Goal: Task Accomplishment & Management: Manage account settings

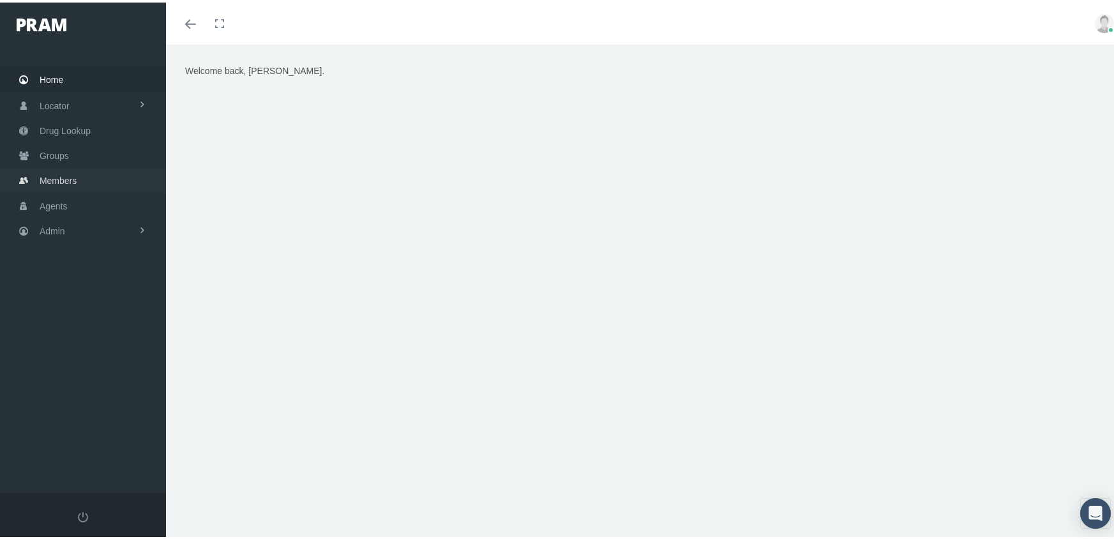
click at [59, 172] on span "Members" at bounding box center [58, 178] width 37 height 24
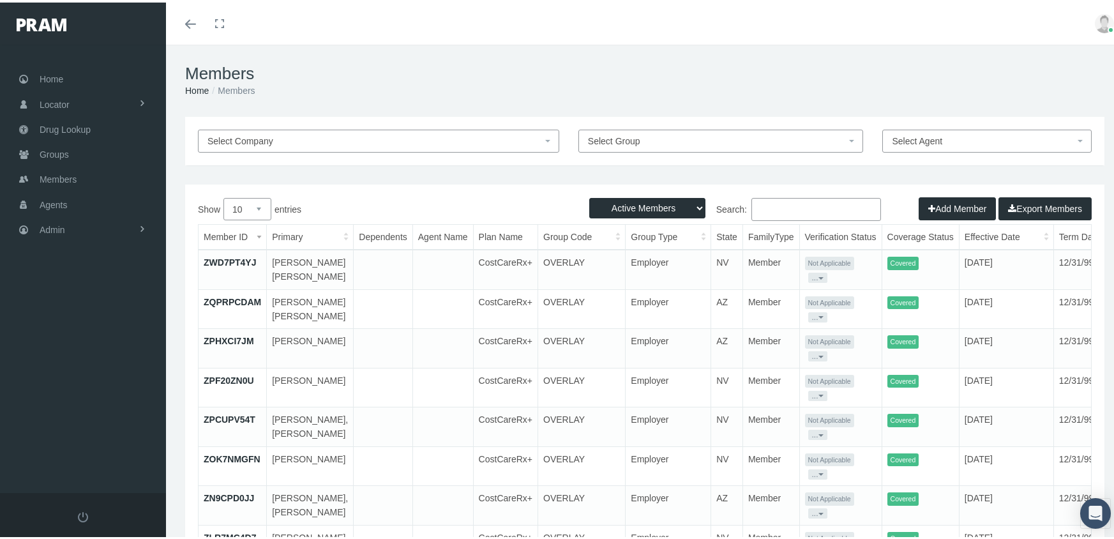
click at [644, 206] on select "Active Members Terminated Members Active & Terminated" at bounding box center [647, 205] width 116 height 20
select select "3"
click at [589, 195] on select "Active Members Terminated Members Active & Terminated" at bounding box center [647, 205] width 116 height 20
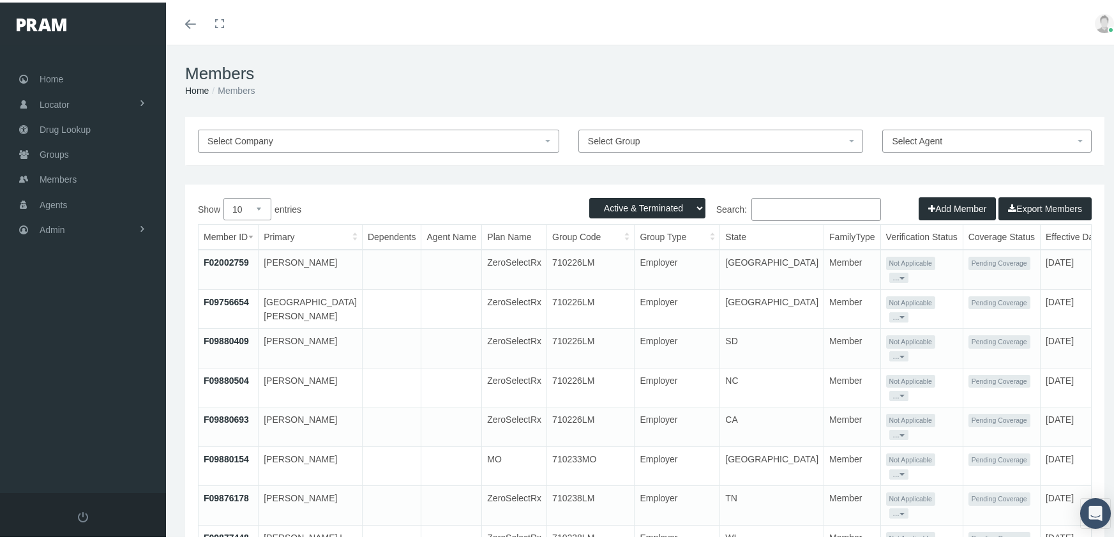
click at [781, 200] on input "Search:" at bounding box center [816, 206] width 130 height 23
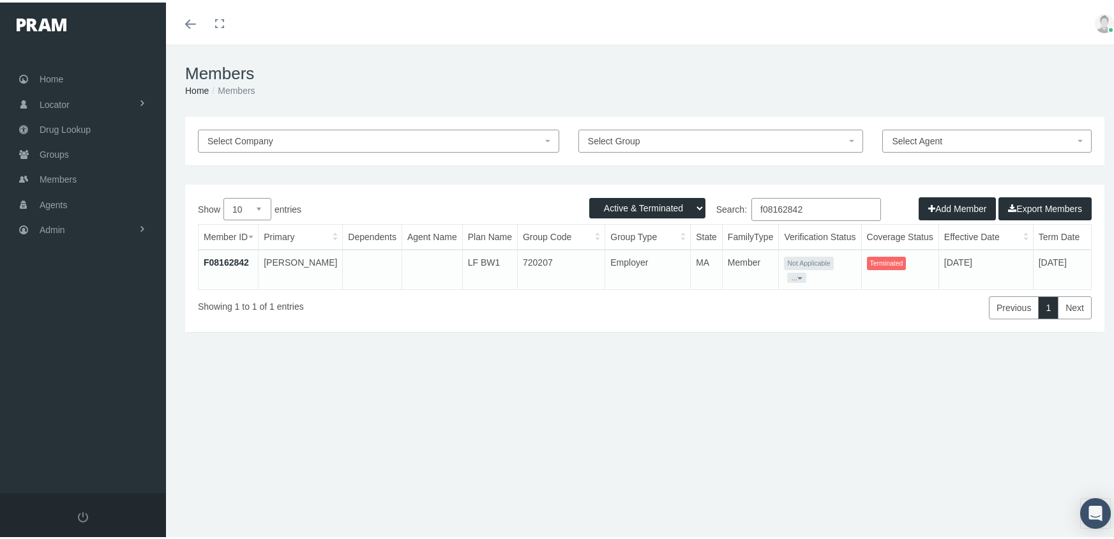
type input "f08162842"
click at [223, 255] on link "F08162842" at bounding box center [226, 260] width 45 height 10
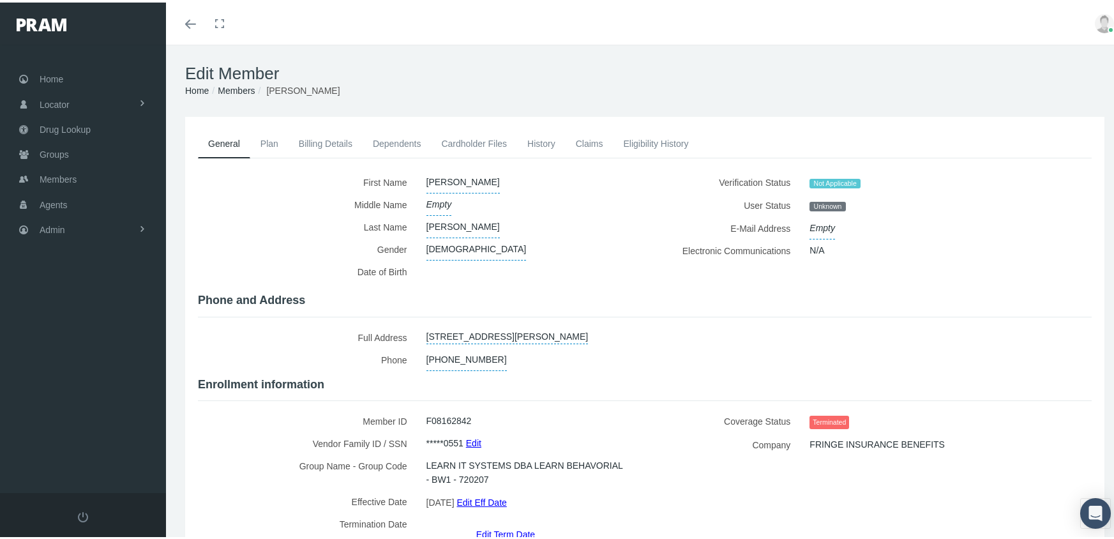
click at [508, 522] on link "Edit Term Date" at bounding box center [505, 531] width 59 height 19
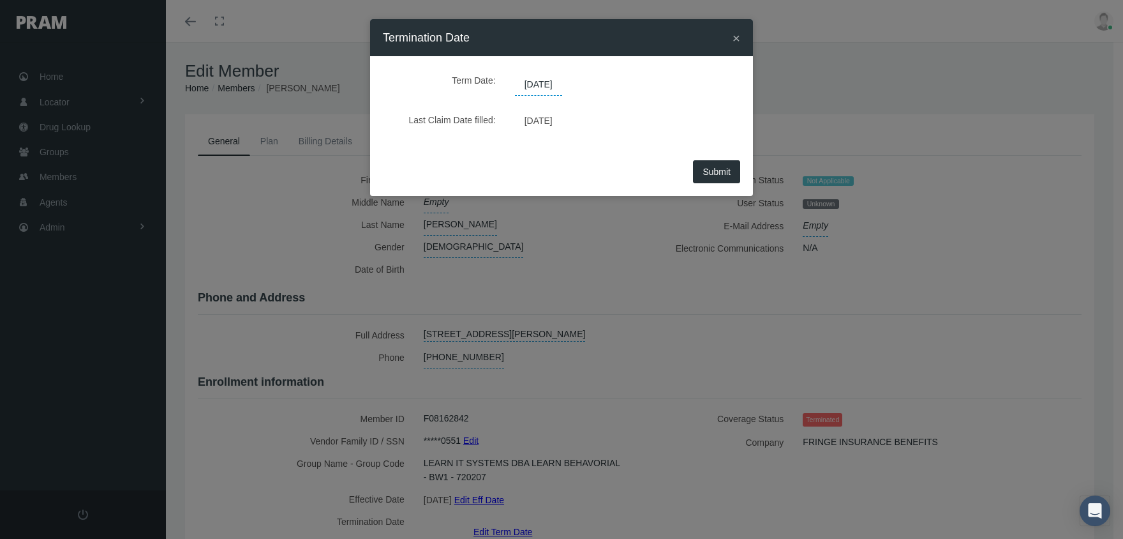
click at [546, 88] on span "08/21/2025" at bounding box center [538, 85] width 47 height 22
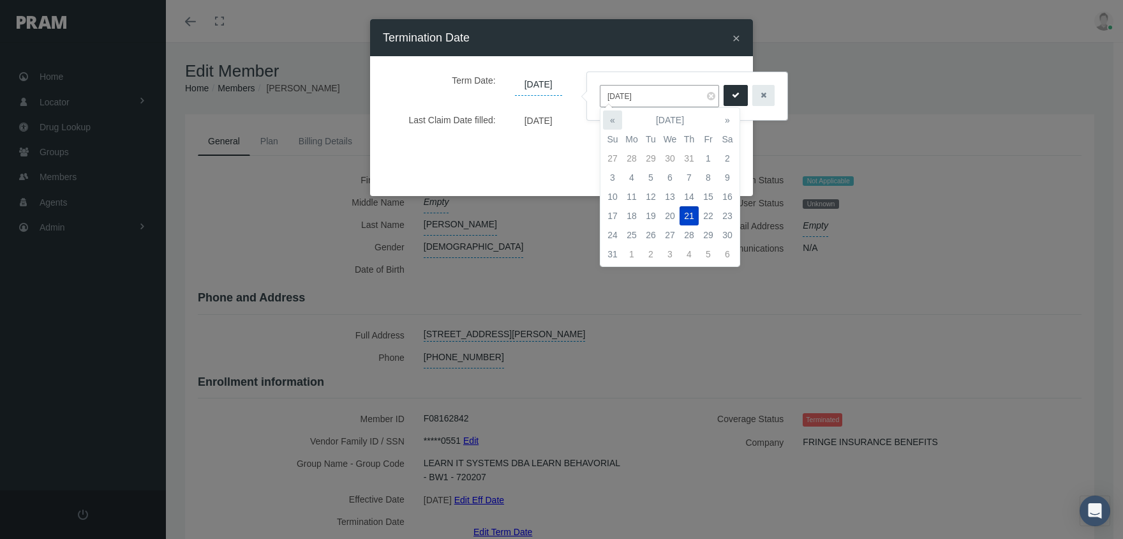
click at [612, 115] on th "«" at bounding box center [612, 119] width 19 height 19
click at [689, 212] on td "24" at bounding box center [689, 215] width 19 height 19
type input "07/24/2025"
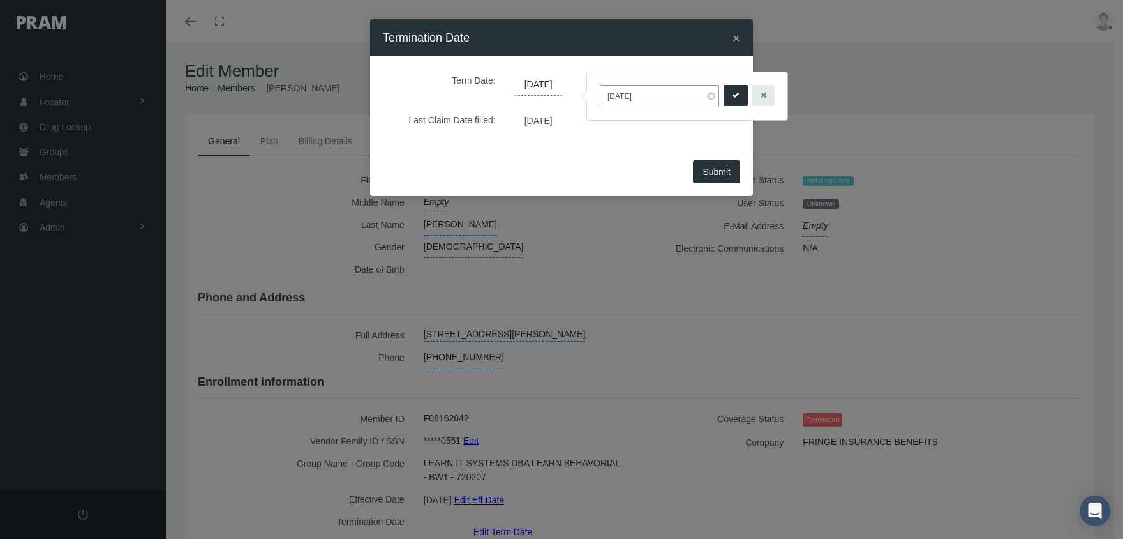
click at [724, 96] on button "submit" at bounding box center [736, 95] width 24 height 21
click at [712, 174] on span "Submit" at bounding box center [717, 172] width 28 height 10
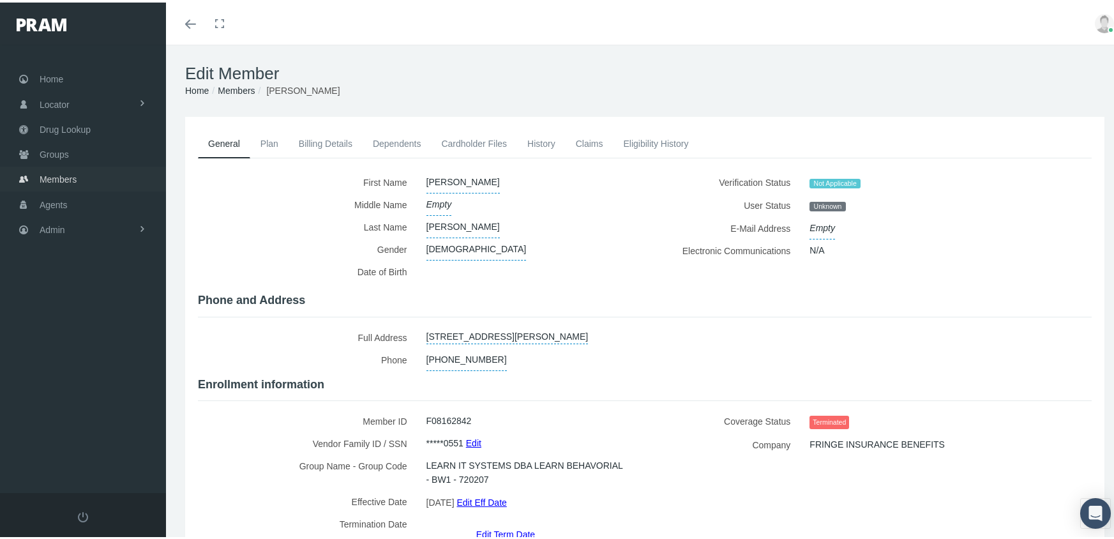
click at [49, 170] on span "Members" at bounding box center [58, 177] width 37 height 24
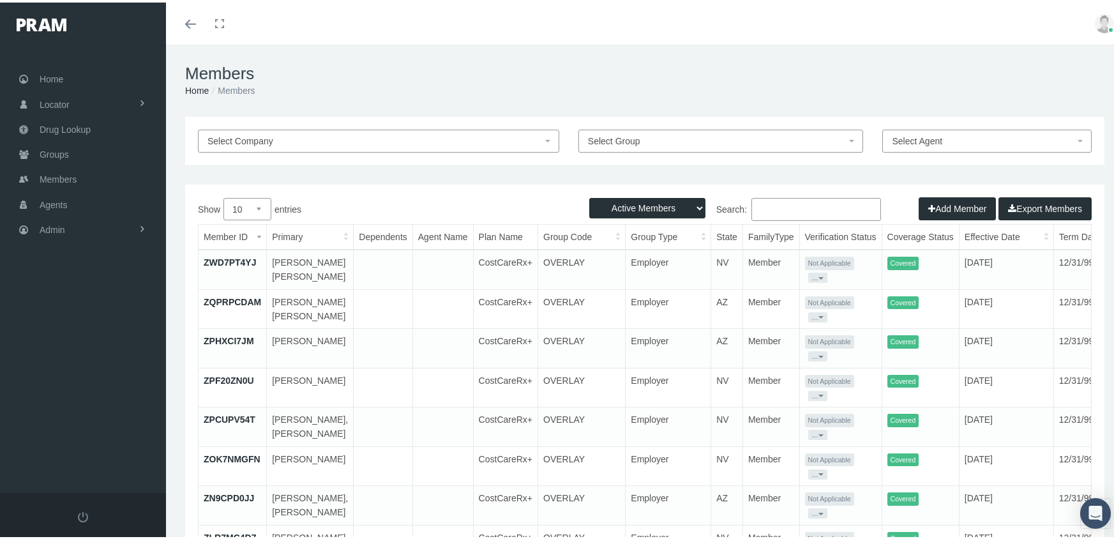
click at [650, 204] on select "Active Members Terminated Members Active & Terminated" at bounding box center [647, 205] width 116 height 20
select select "3"
click at [589, 195] on select "Active Members Terminated Members Active & Terminated" at bounding box center [647, 205] width 116 height 20
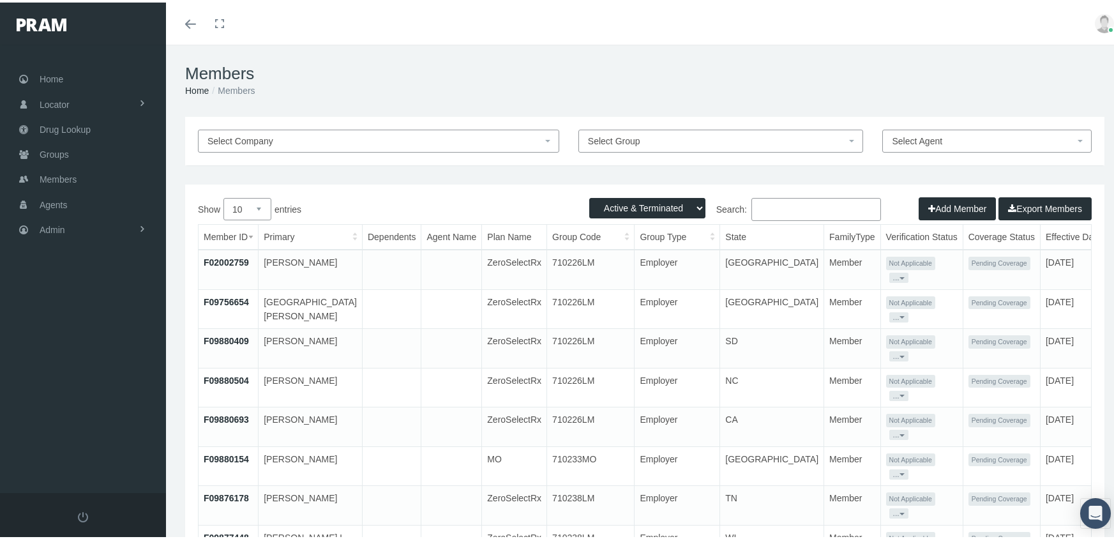
click at [784, 207] on input "Search:" at bounding box center [816, 206] width 130 height 23
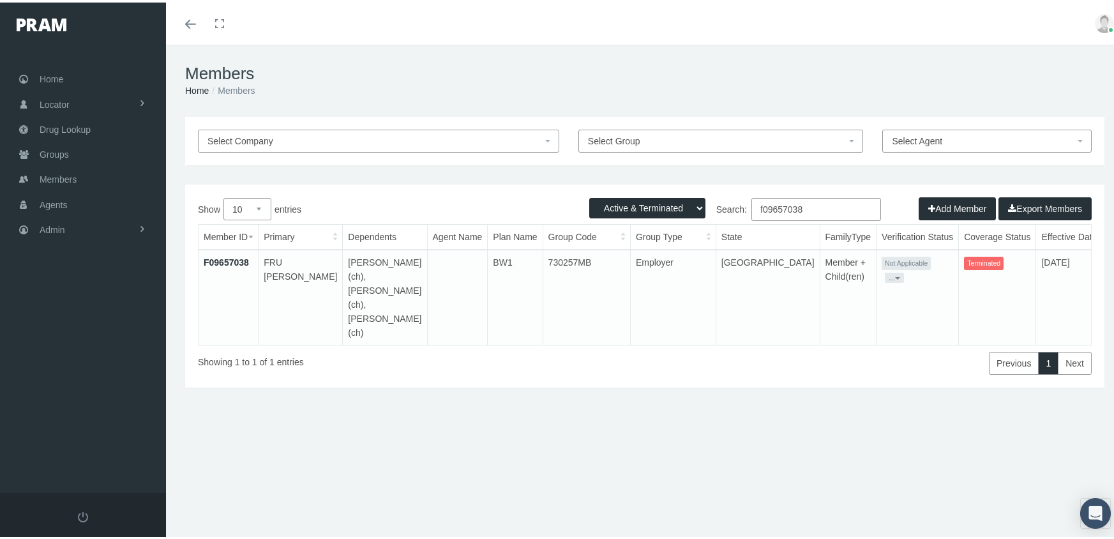
type input "f09657038"
click at [223, 257] on link "F09657038" at bounding box center [226, 260] width 45 height 10
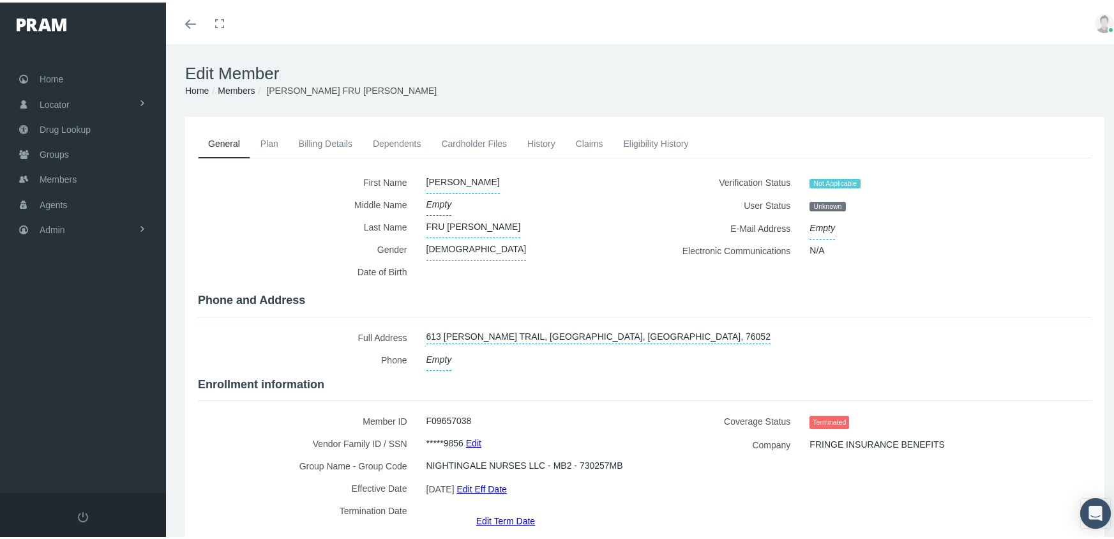
click at [496, 509] on link "Edit Term Date" at bounding box center [505, 518] width 59 height 19
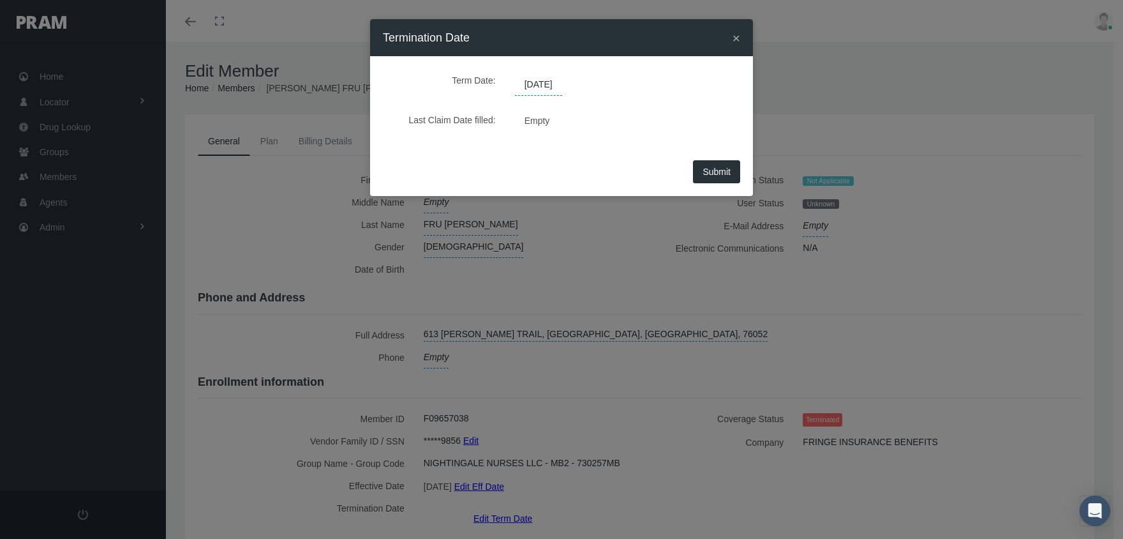
click at [555, 85] on span "[DATE]" at bounding box center [538, 85] width 47 height 22
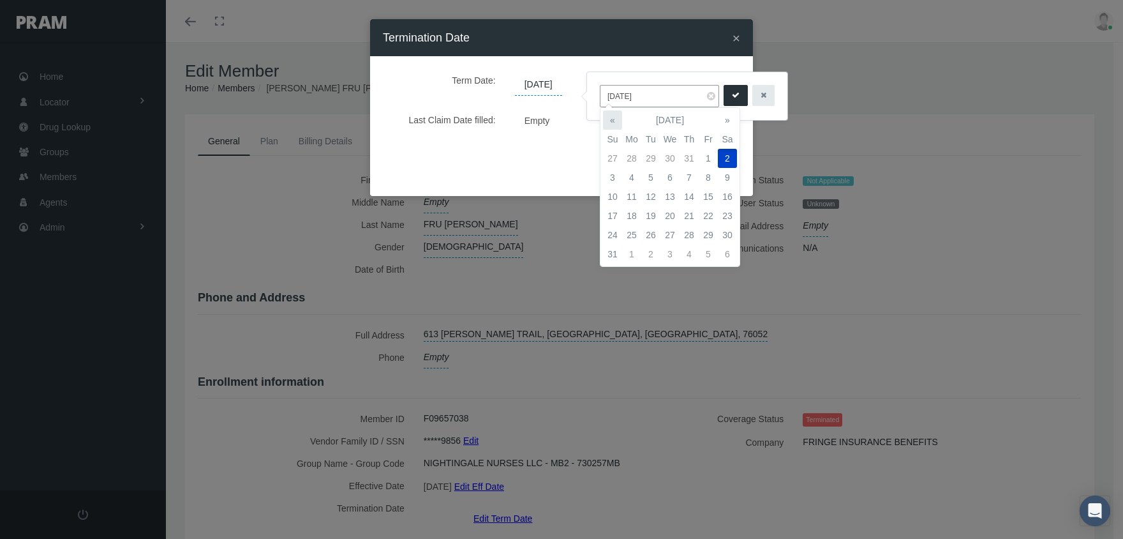
click at [607, 115] on th "«" at bounding box center [612, 119] width 19 height 19
click at [725, 214] on td "26" at bounding box center [727, 215] width 19 height 19
type input "[DATE]"
click at [732, 97] on icon "submit" at bounding box center [736, 95] width 8 height 12
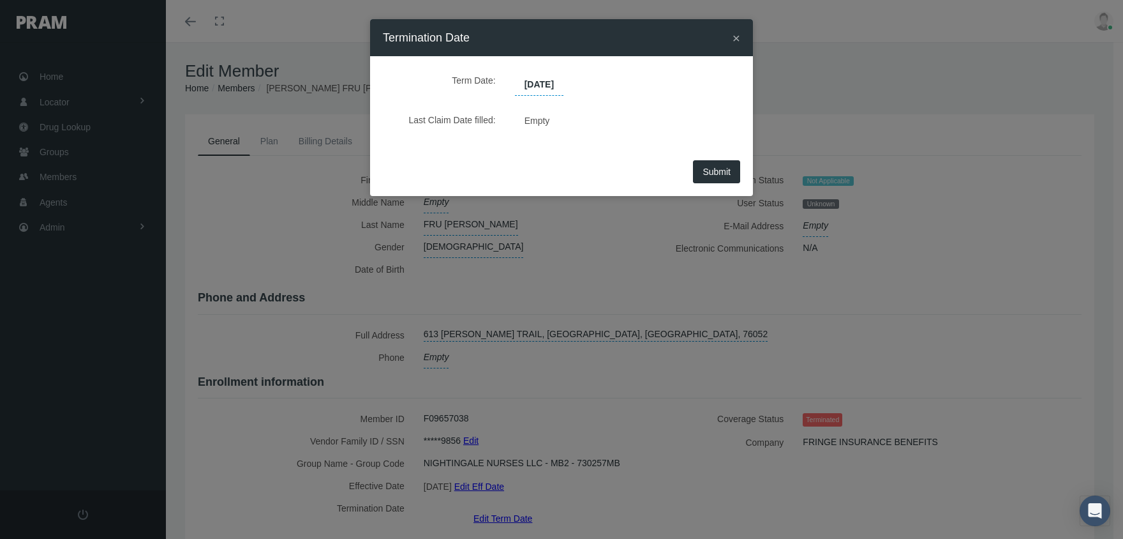
click at [733, 173] on button "Submit" at bounding box center [716, 171] width 47 height 23
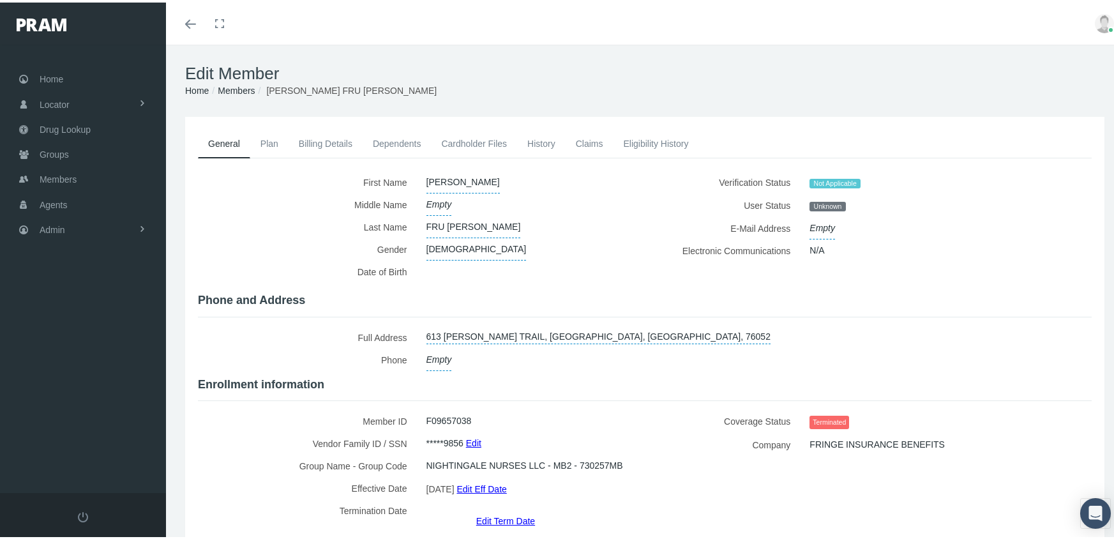
click at [243, 84] on link "Members" at bounding box center [236, 88] width 37 height 10
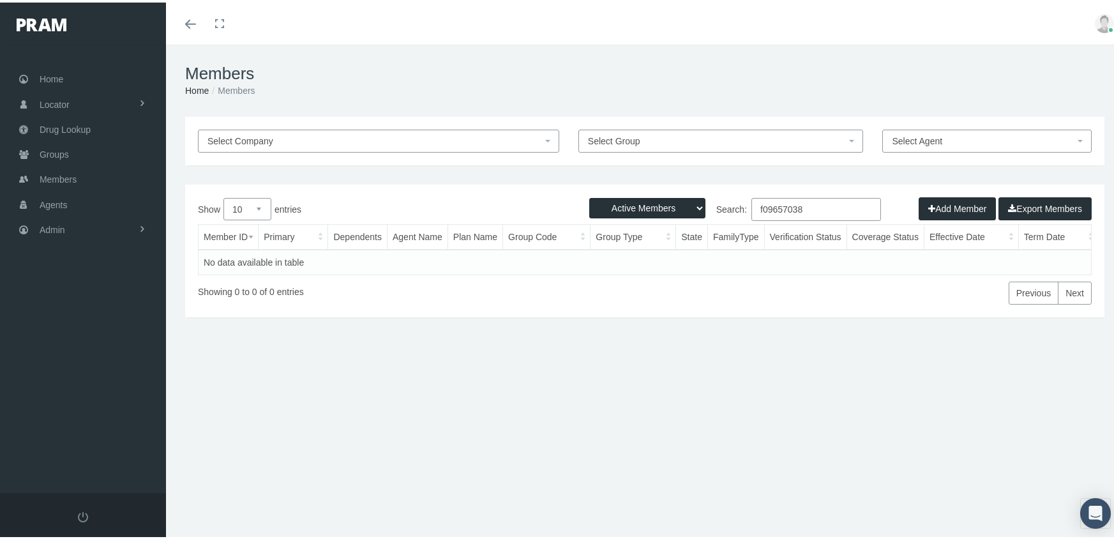
click at [606, 207] on select "Active Members Terminated Members Active & Terminated" at bounding box center [647, 205] width 116 height 20
select select "3"
click at [589, 195] on select "Active Members Terminated Members Active & Terminated" at bounding box center [647, 205] width 116 height 20
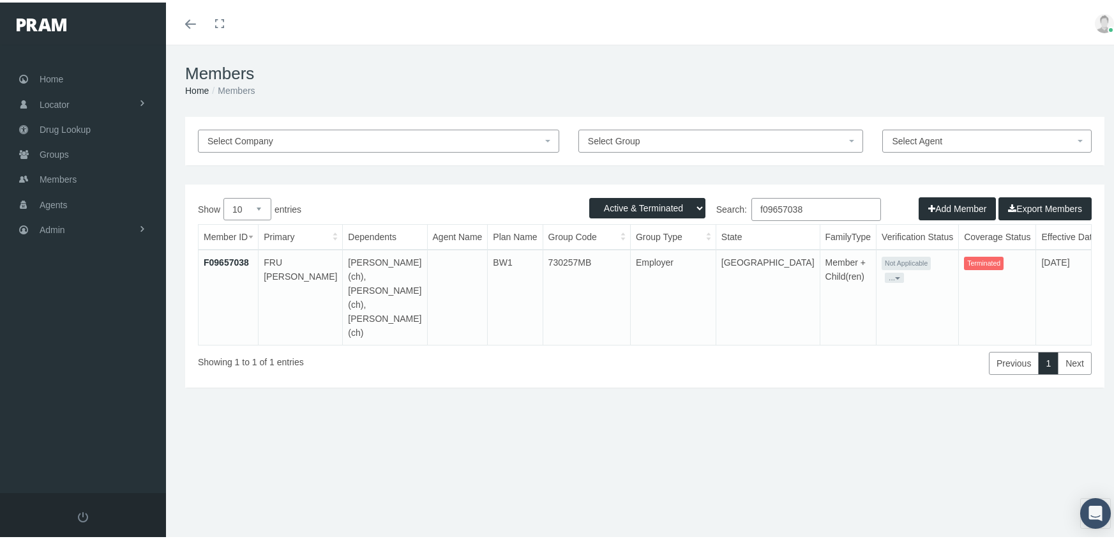
click at [818, 207] on input "f09657038" at bounding box center [816, 206] width 130 height 23
type input "f09657038"
click at [242, 253] on td "F09657038" at bounding box center [228, 294] width 60 height 95
click at [238, 257] on link "F09657038" at bounding box center [226, 260] width 45 height 10
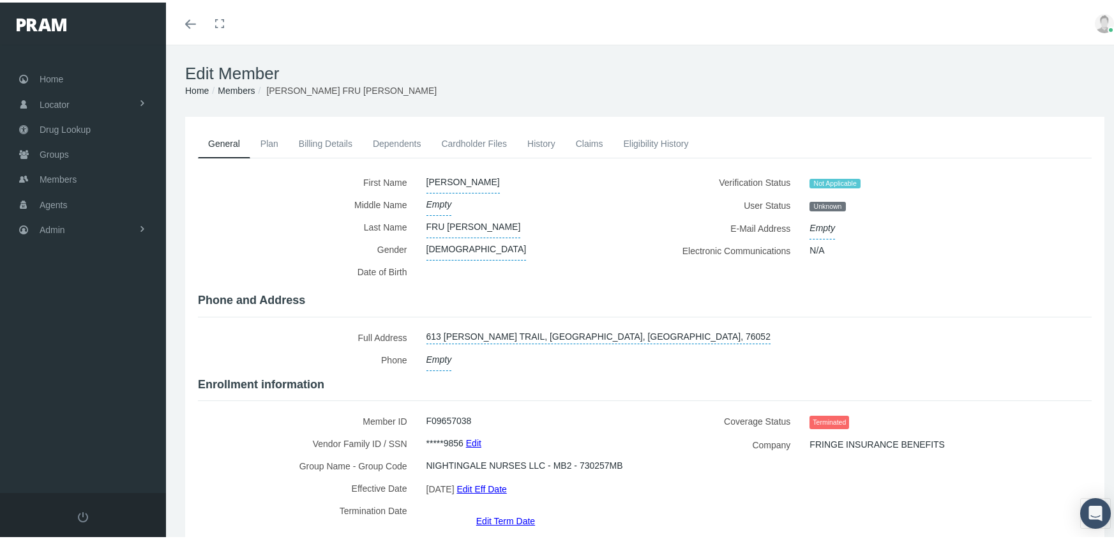
click at [227, 86] on link "Members" at bounding box center [236, 88] width 37 height 10
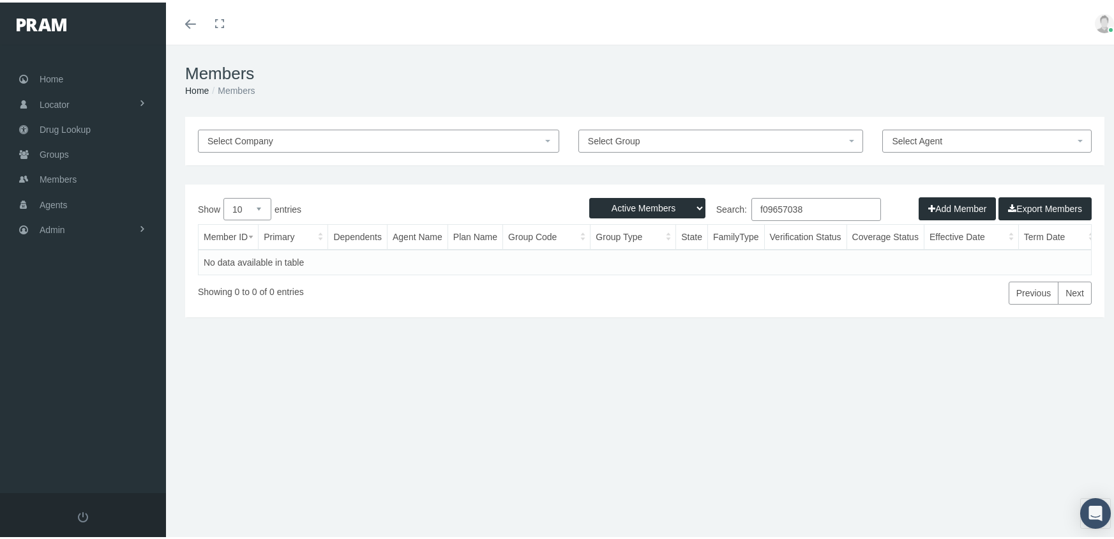
click at [624, 210] on select "Active Members Terminated Members Active & Terminated" at bounding box center [647, 205] width 116 height 20
select select "3"
click at [589, 195] on select "Active Members Terminated Members Active & Terminated" at bounding box center [647, 205] width 116 height 20
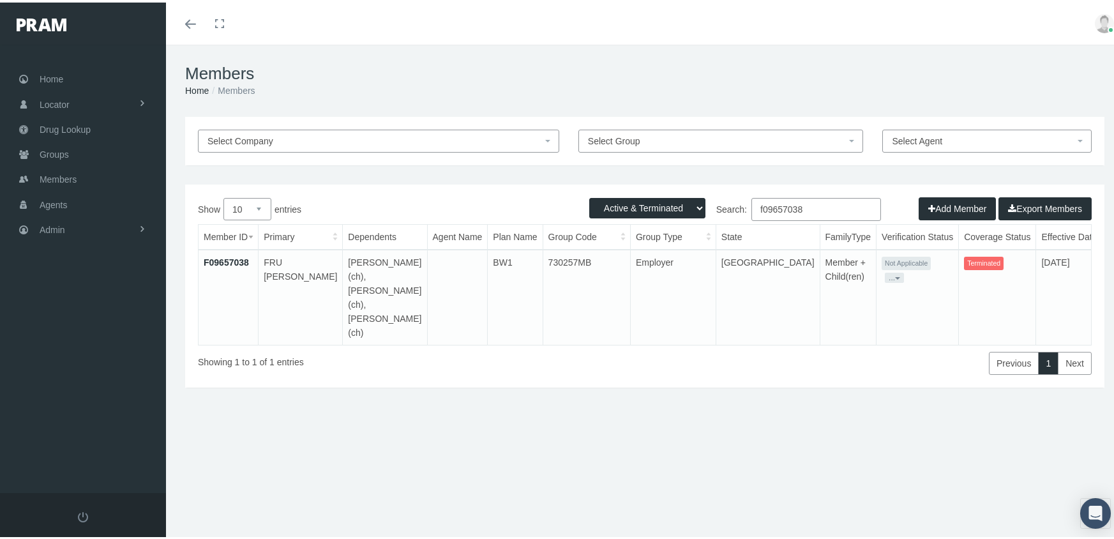
click at [814, 209] on input "f09657038" at bounding box center [816, 206] width 130 height 23
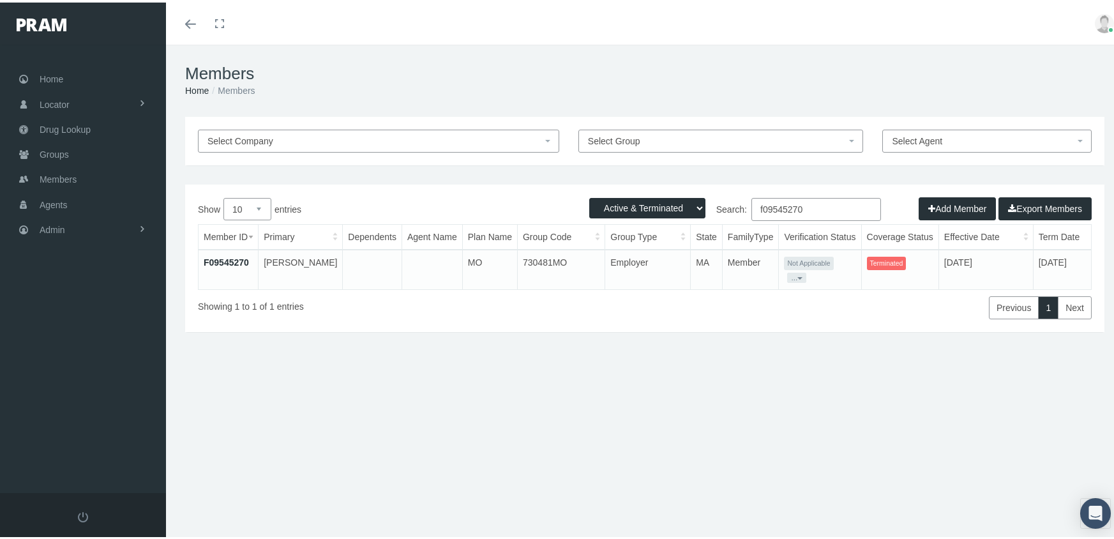
type input "f09545270"
drag, startPoint x: 234, startPoint y: 258, endPoint x: 211, endPoint y: 246, distance: 25.7
click at [234, 258] on link "F09545270" at bounding box center [226, 260] width 45 height 10
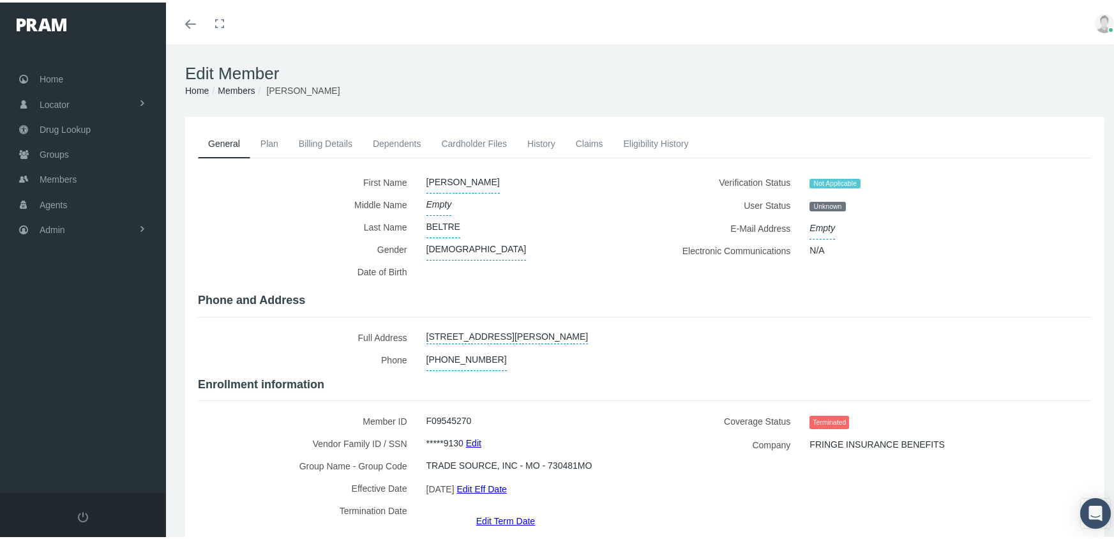
click at [513, 509] on link "Edit Term Date" at bounding box center [505, 518] width 59 height 19
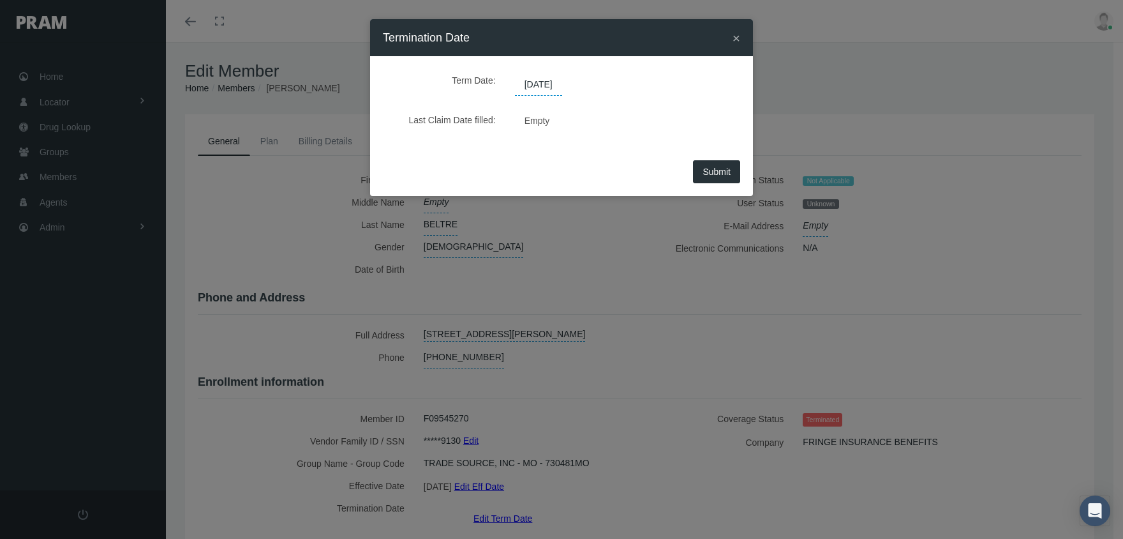
click at [555, 84] on span "[DATE]" at bounding box center [538, 85] width 47 height 22
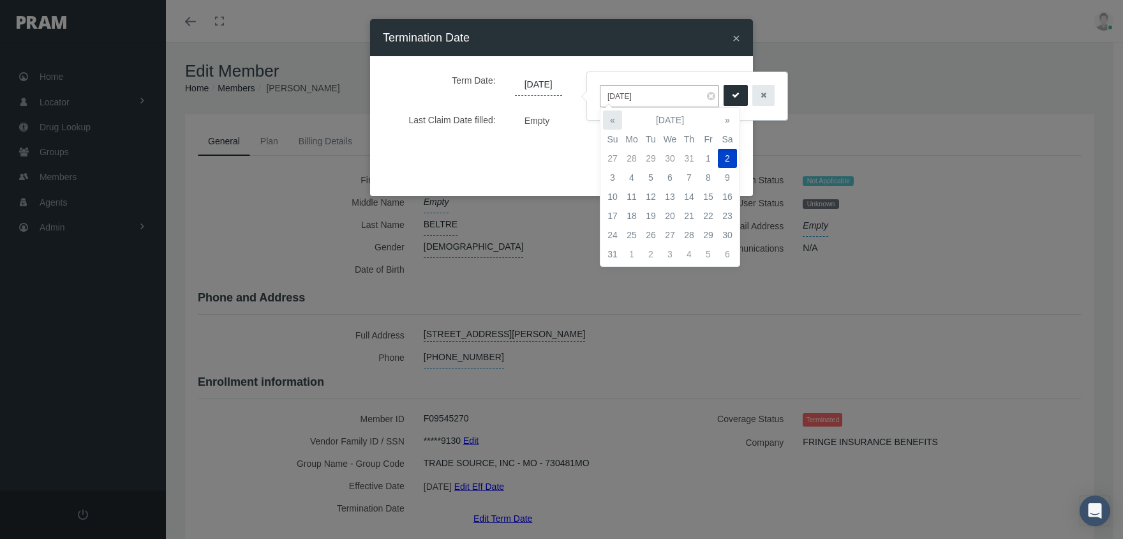
click at [611, 117] on th "«" at bounding box center [612, 119] width 19 height 19
drag, startPoint x: 726, startPoint y: 212, endPoint x: 753, endPoint y: 130, distance: 86.0
click at [726, 211] on td "26" at bounding box center [727, 215] width 19 height 19
type input "[DATE]"
click at [732, 94] on icon "submit" at bounding box center [736, 95] width 8 height 12
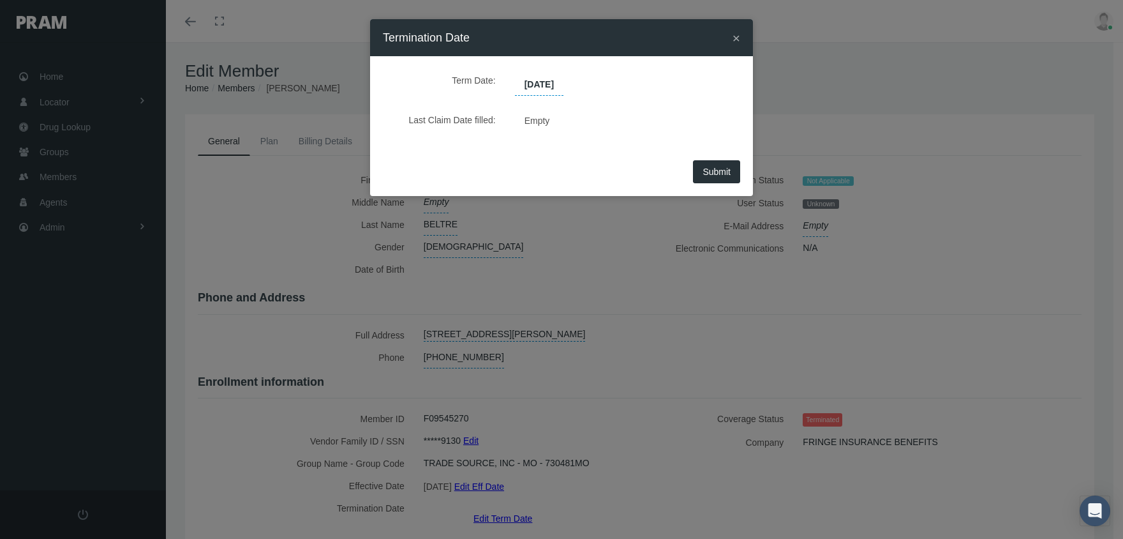
click at [714, 168] on span "Submit" at bounding box center [717, 172] width 28 height 10
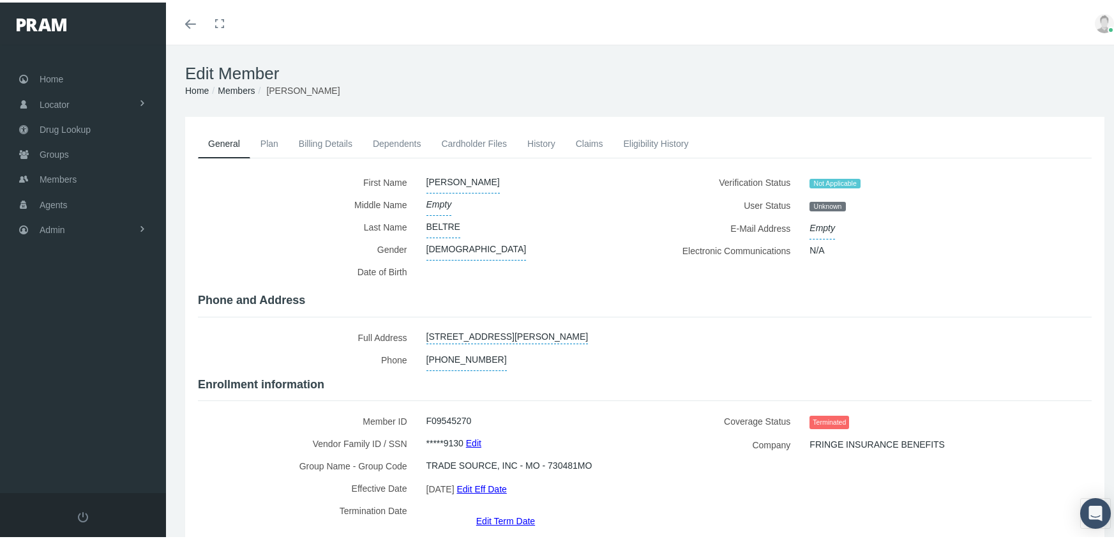
click at [236, 91] on link "Members" at bounding box center [236, 88] width 37 height 10
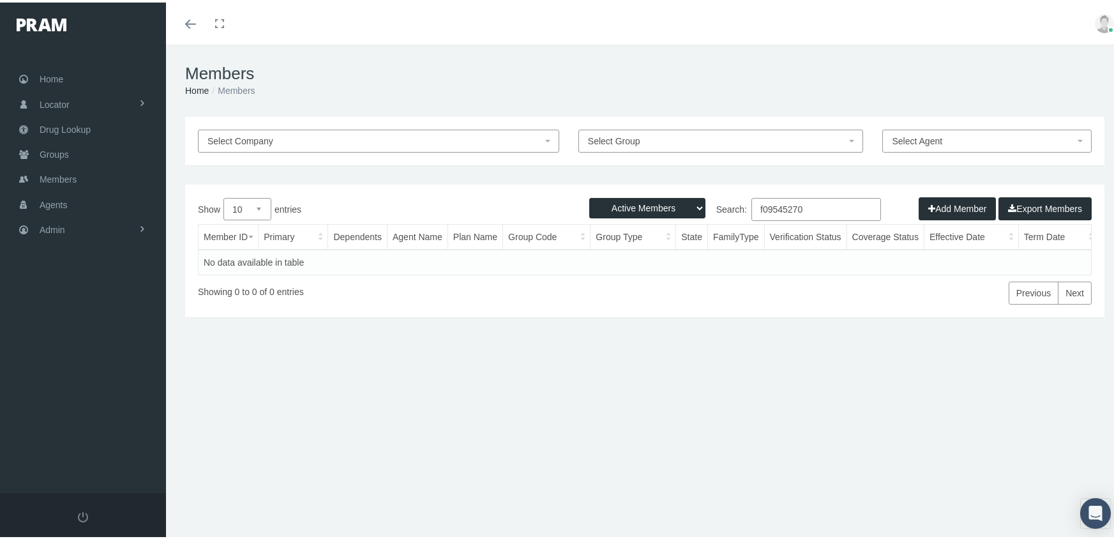
click at [639, 207] on select "Active Members Terminated Members Active & Terminated" at bounding box center [647, 205] width 116 height 20
select select "3"
click at [589, 195] on select "Active Members Terminated Members Active & Terminated" at bounding box center [647, 205] width 116 height 20
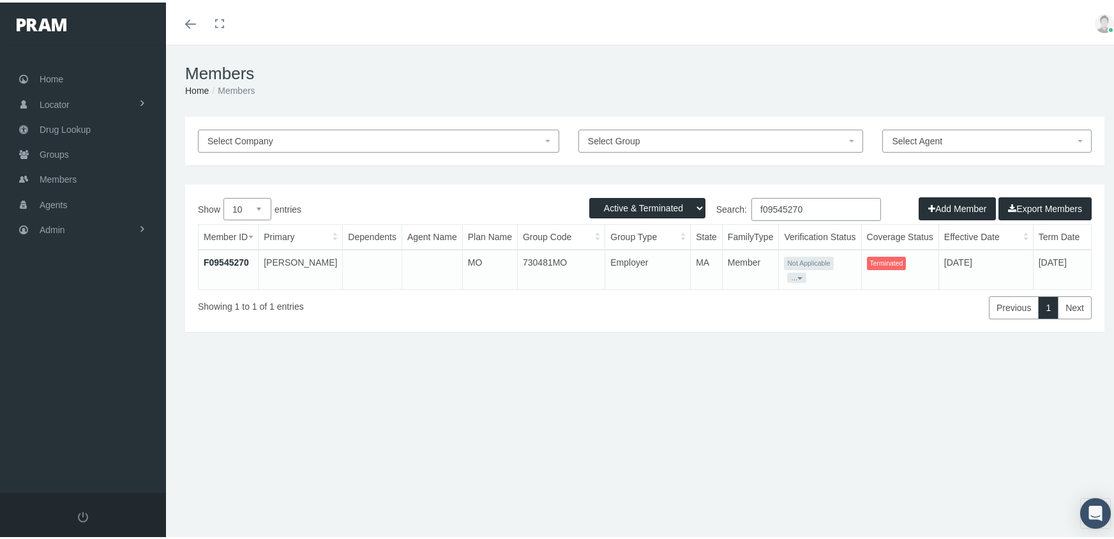
click at [811, 204] on input "f09545270" at bounding box center [816, 206] width 130 height 23
type input "f09045516"
click at [225, 258] on link "F09045516" at bounding box center [226, 260] width 45 height 10
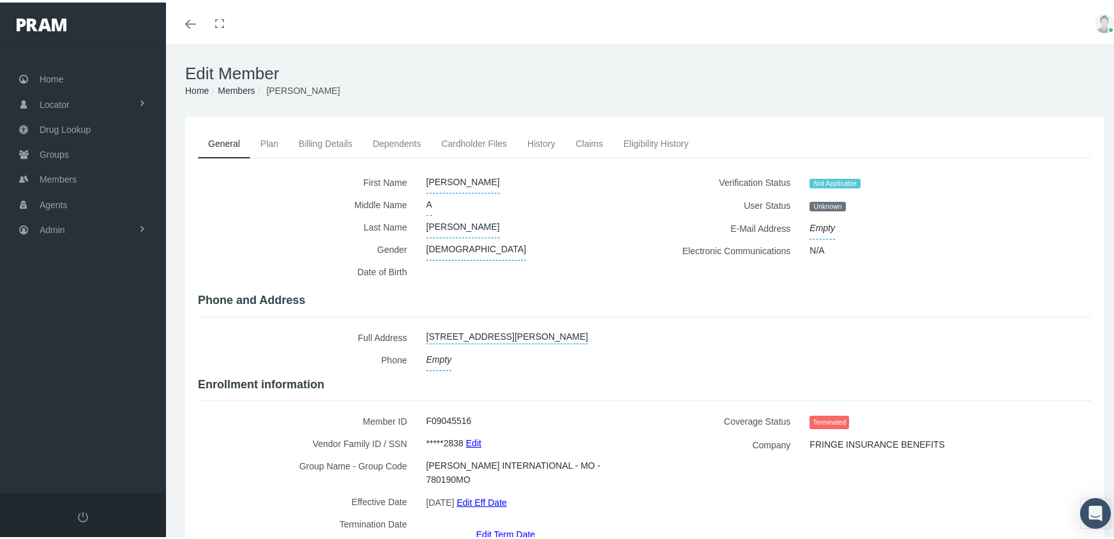
click at [502, 522] on link "Edit Term Date" at bounding box center [505, 531] width 59 height 19
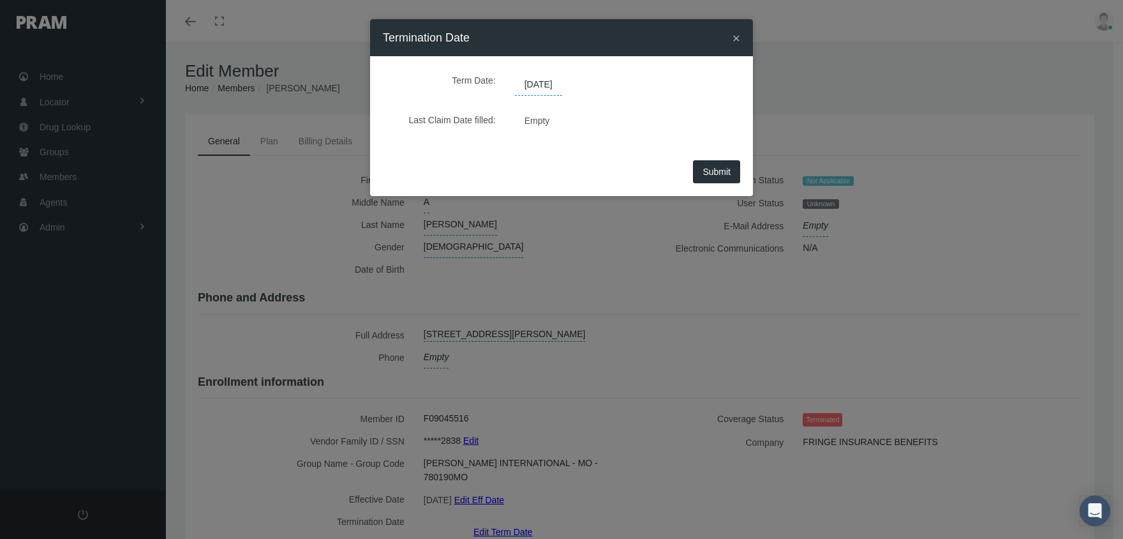
click at [547, 85] on span "04/20/2025" at bounding box center [538, 85] width 47 height 22
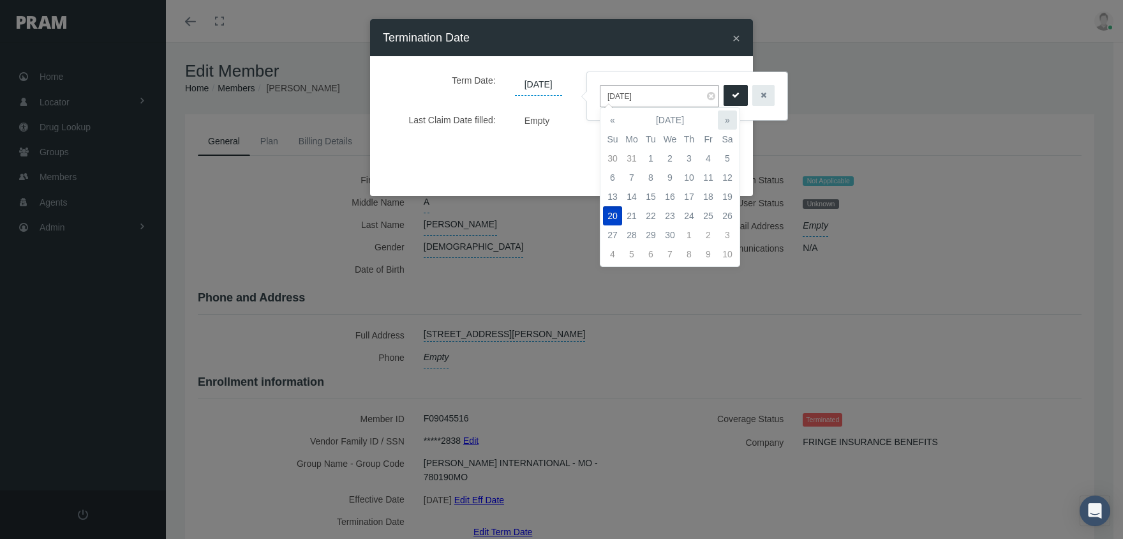
click at [728, 117] on th "»" at bounding box center [727, 119] width 19 height 19
click at [726, 211] on td "23" at bounding box center [727, 215] width 19 height 19
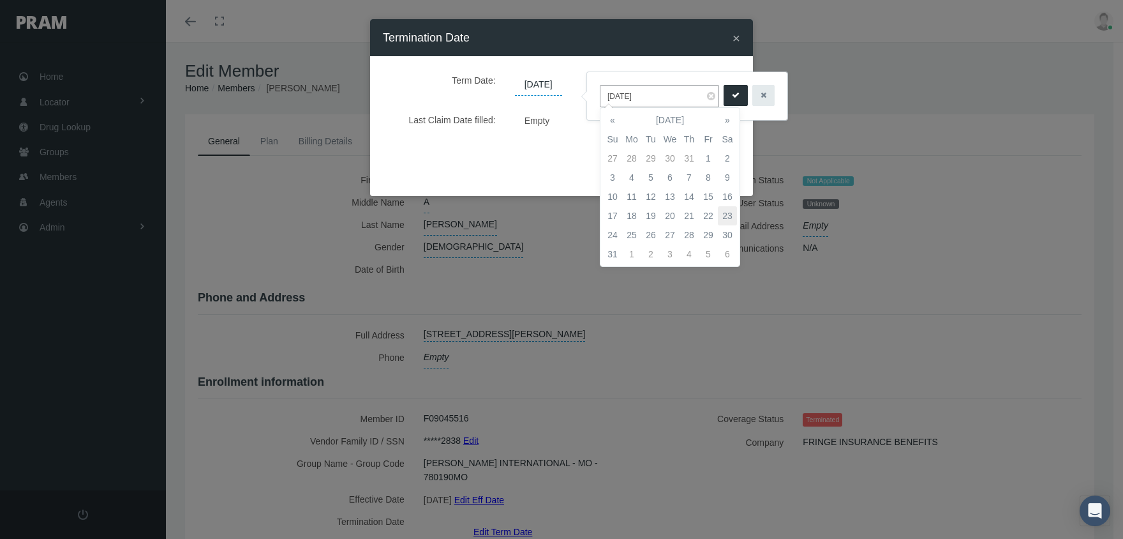
type input "08/23/2025"
click at [732, 95] on icon "submit" at bounding box center [736, 95] width 8 height 12
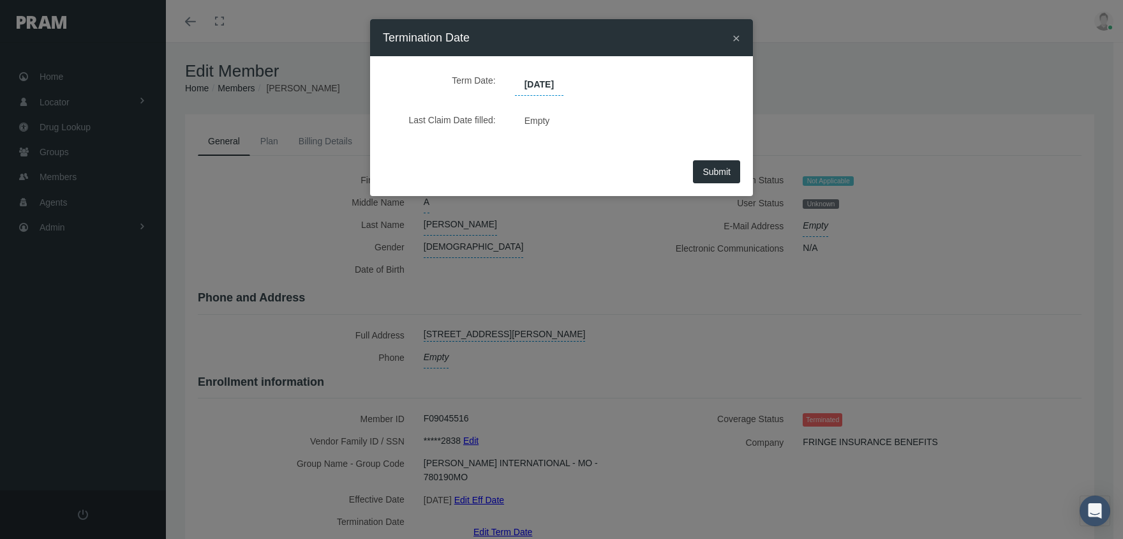
click at [715, 173] on span "Submit" at bounding box center [717, 172] width 28 height 10
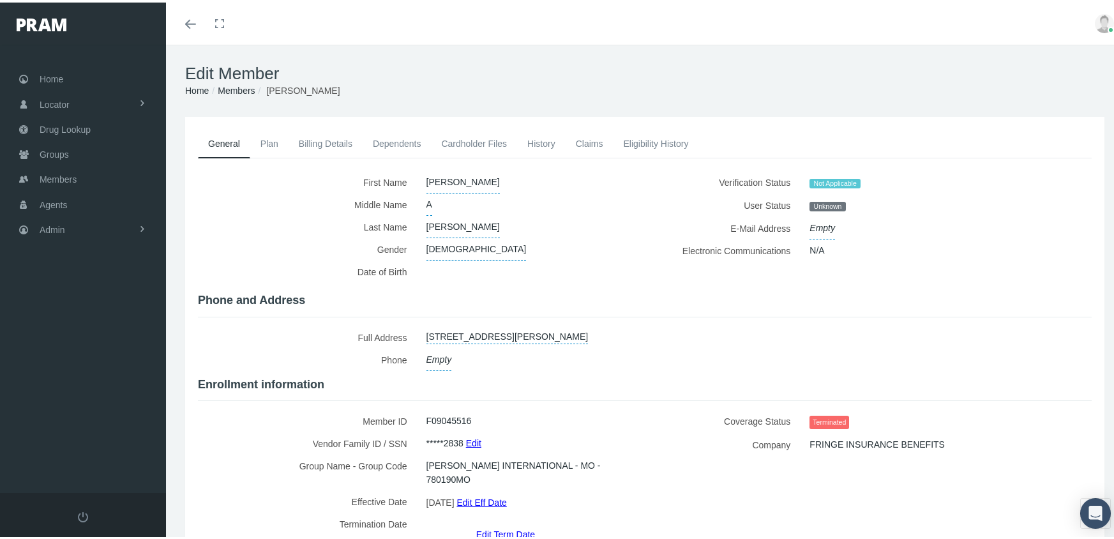
click at [236, 88] on link "Members" at bounding box center [236, 88] width 37 height 10
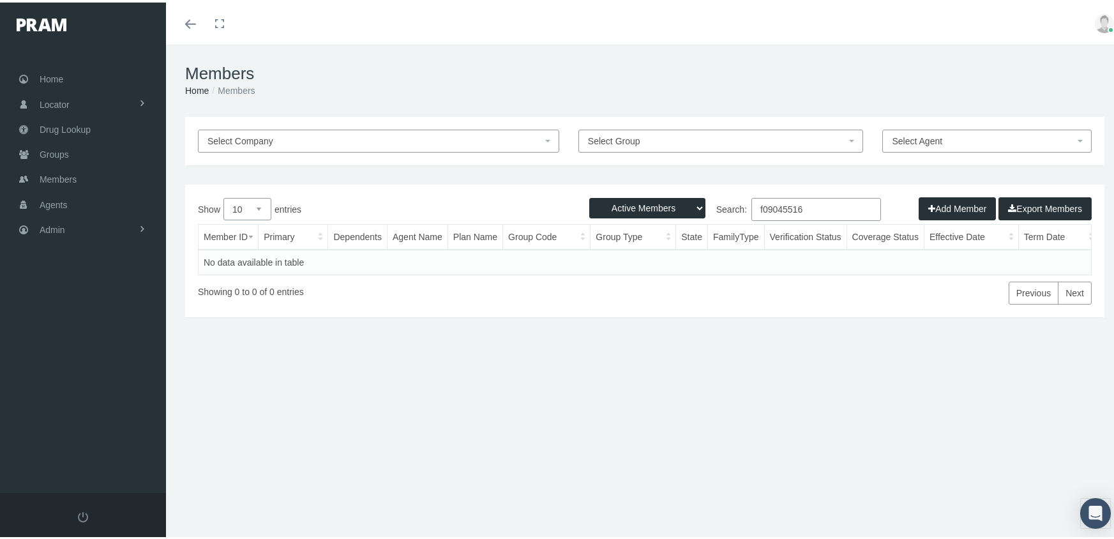
click at [634, 200] on select "Active Members Terminated Members Active & Terminated" at bounding box center [647, 205] width 116 height 20
select select "3"
click at [589, 195] on select "Active Members Terminated Members Active & Terminated" at bounding box center [647, 205] width 116 height 20
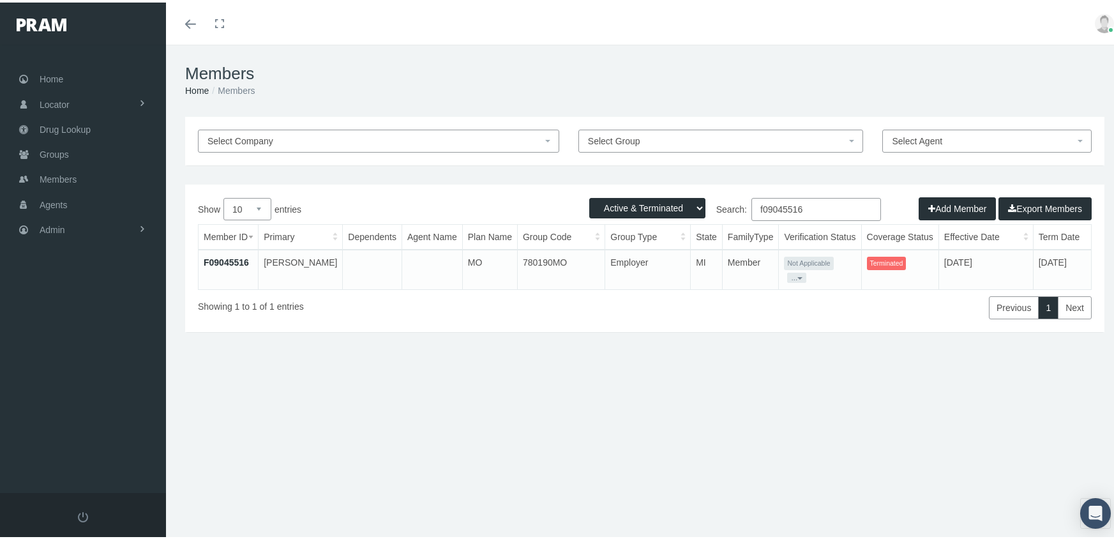
click at [805, 201] on input "f09045516" at bounding box center [816, 206] width 130 height 23
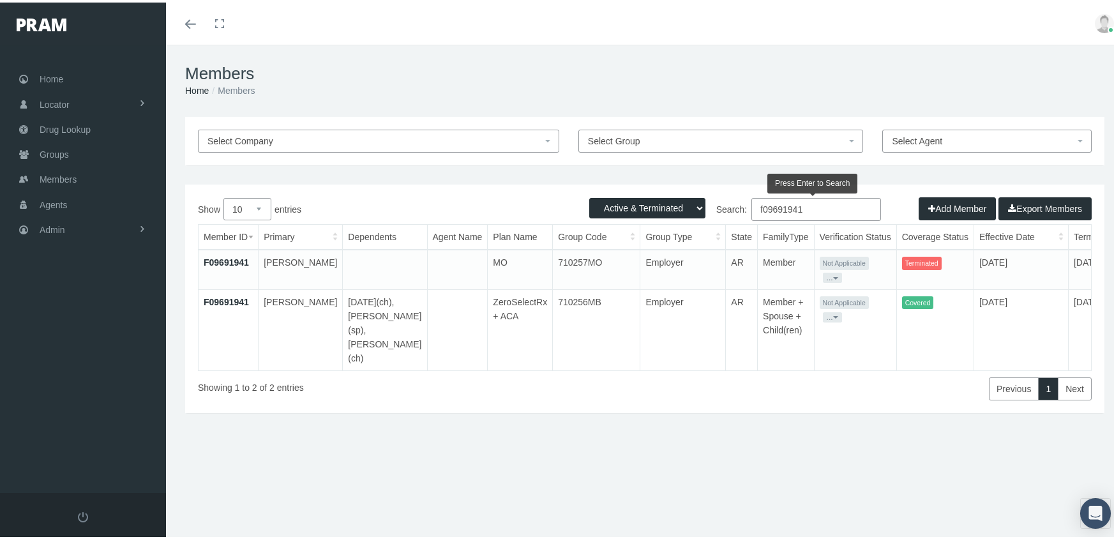
drag, startPoint x: 816, startPoint y: 206, endPoint x: 659, endPoint y: 216, distance: 156.7
click at [645, 221] on div "Search: f09691941" at bounding box center [868, 208] width 447 height 26
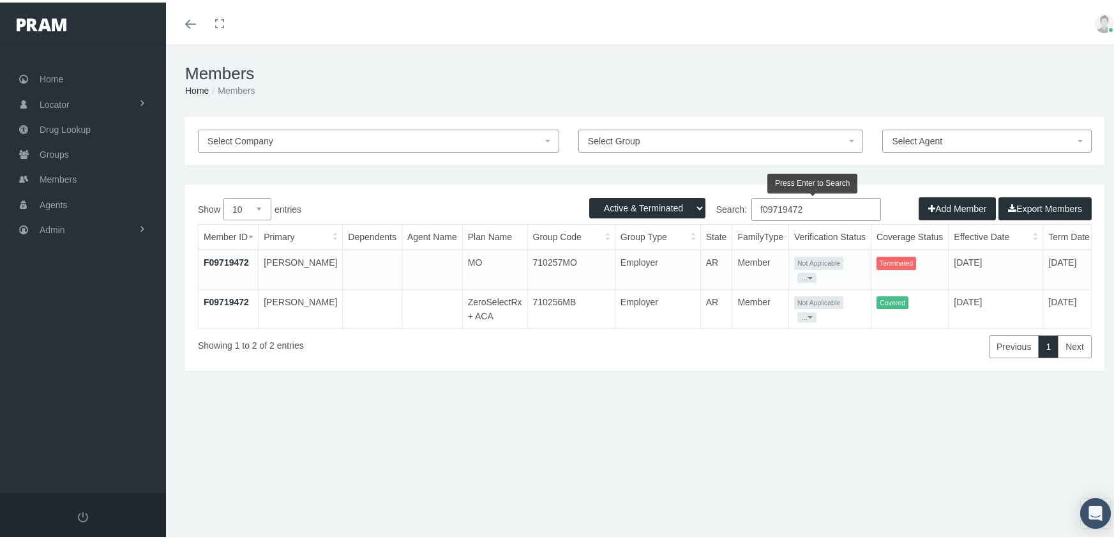
drag, startPoint x: 809, startPoint y: 207, endPoint x: 719, endPoint y: 203, distance: 90.1
click at [719, 203] on label "Search: f09719472" at bounding box center [763, 206] width 236 height 23
drag, startPoint x: 819, startPoint y: 207, endPoint x: 717, endPoint y: 213, distance: 102.9
click at [717, 213] on label "Search: f09719477" at bounding box center [763, 206] width 236 height 23
drag, startPoint x: 823, startPoint y: 207, endPoint x: 731, endPoint y: 216, distance: 92.4
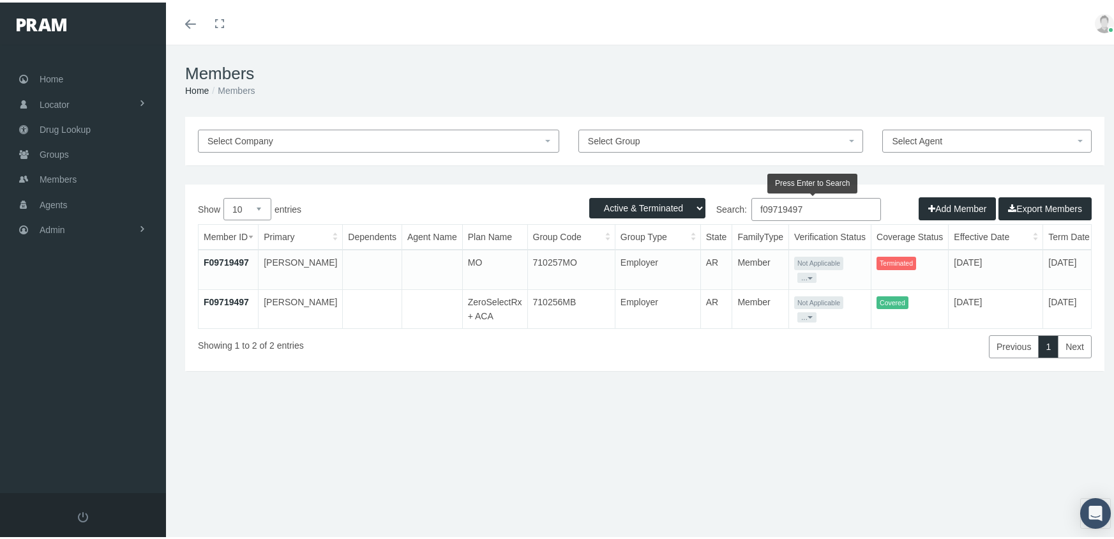
click at [731, 216] on label "Search: f09719497" at bounding box center [763, 206] width 236 height 23
drag, startPoint x: 827, startPoint y: 201, endPoint x: 745, endPoint y: 202, distance: 82.3
click at [745, 202] on label "Search: f09719503" at bounding box center [763, 206] width 236 height 23
drag, startPoint x: 729, startPoint y: 213, endPoint x: 705, endPoint y: 220, distance: 26.0
click at [705, 220] on div "Search: f09719523" at bounding box center [868, 208] width 447 height 26
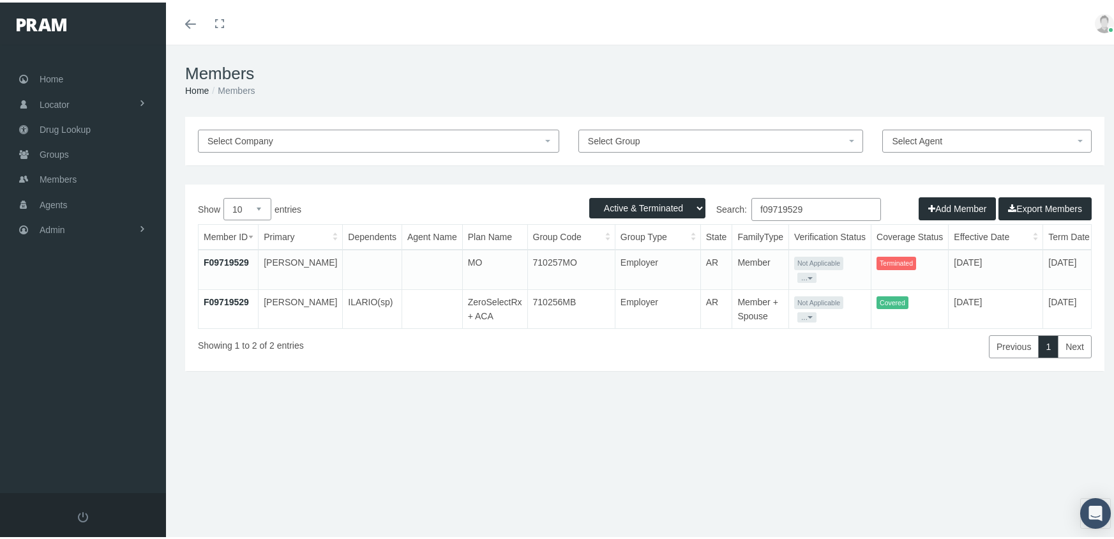
drag, startPoint x: 821, startPoint y: 206, endPoint x: 673, endPoint y: 206, distance: 147.4
click at [667, 204] on div "Active Members Terminated Members Active & Terminated Add Member Export Members…" at bounding box center [644, 275] width 919 height 186
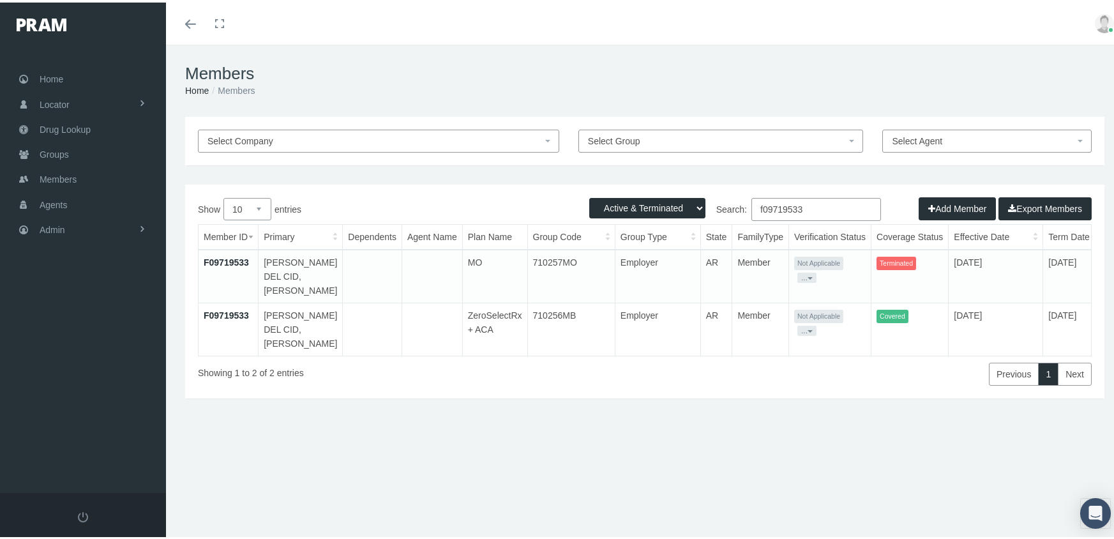
drag, startPoint x: 819, startPoint y: 209, endPoint x: 707, endPoint y: 206, distance: 113.0
click at [707, 206] on label "Search: f09719533" at bounding box center [763, 206] width 236 height 23
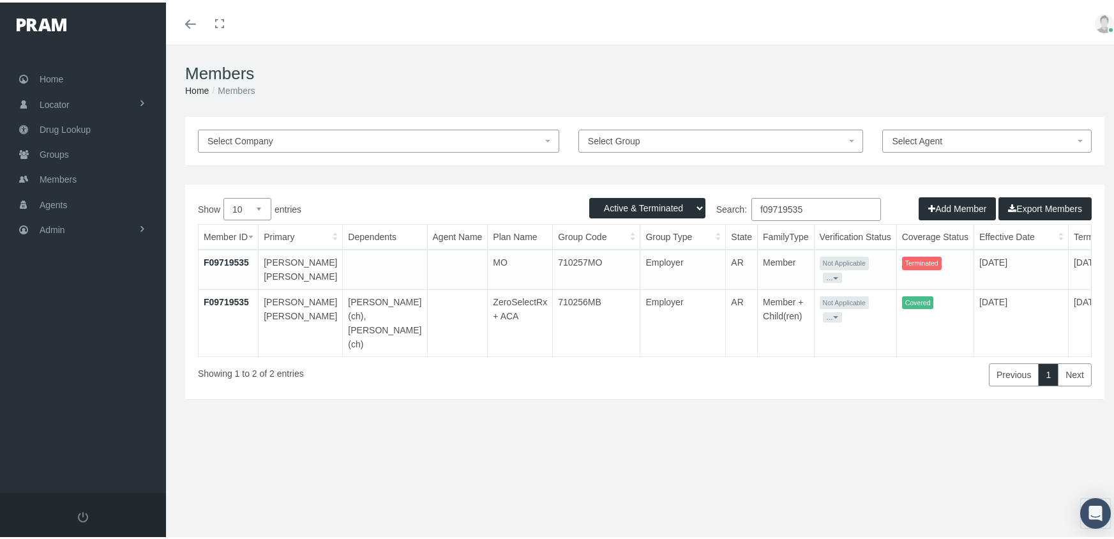
click at [673, 228] on div "Show 10 25 50 100 entries Search: f09719535 Member ID Primary Dependents Agent …" at bounding box center [645, 289] width 894 height 188
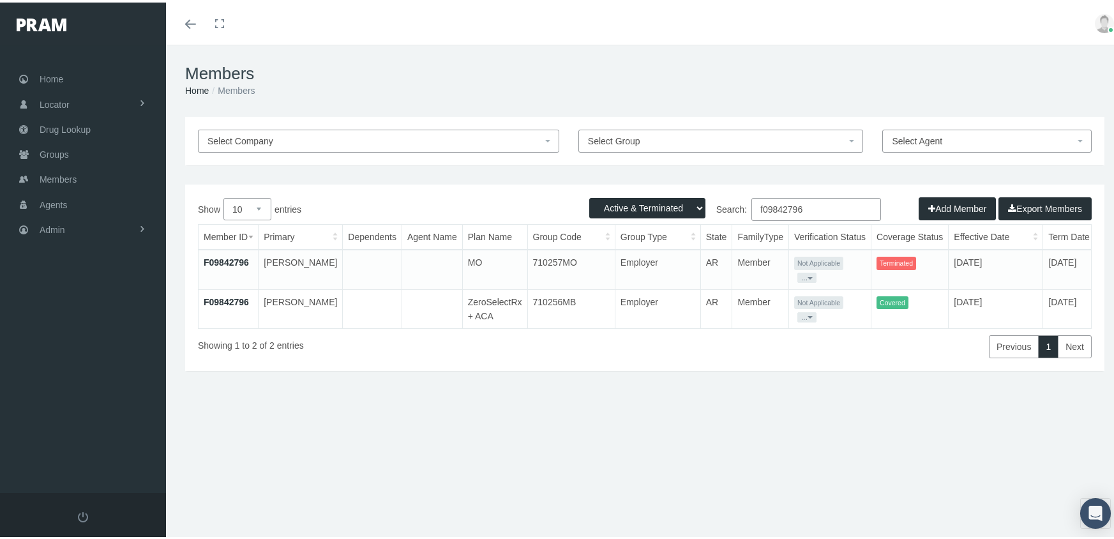
drag, startPoint x: 810, startPoint y: 209, endPoint x: 652, endPoint y: 207, distance: 158.3
click at [652, 207] on div "Active Members Terminated Members Active & Terminated Add Member Export Members…" at bounding box center [644, 275] width 919 height 186
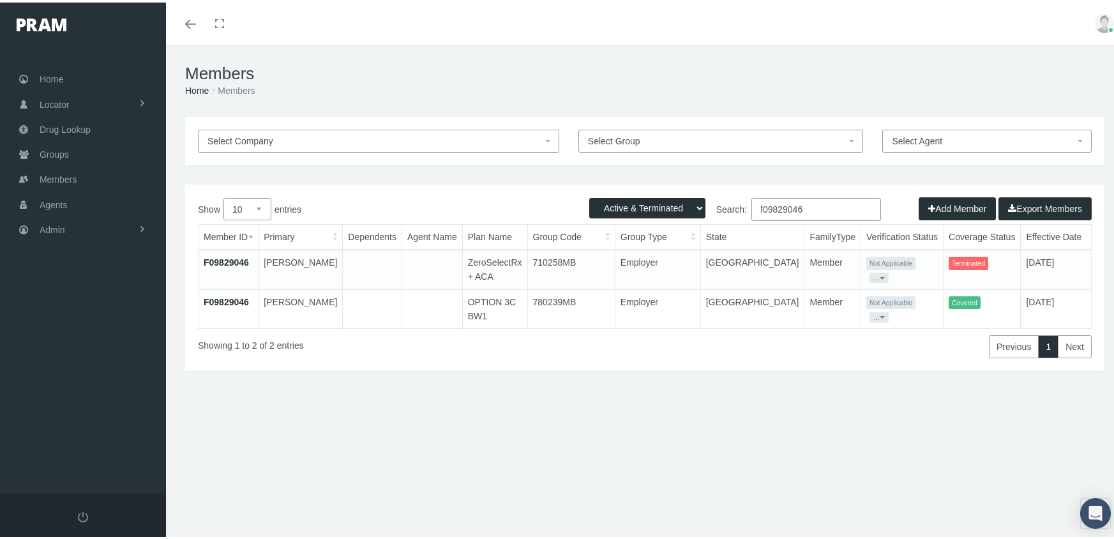
drag, startPoint x: 821, startPoint y: 202, endPoint x: 689, endPoint y: 211, distance: 131.7
click at [690, 210] on div "Active Members Terminated Members Active & Terminated Add Member Export Members…" at bounding box center [644, 275] width 919 height 186
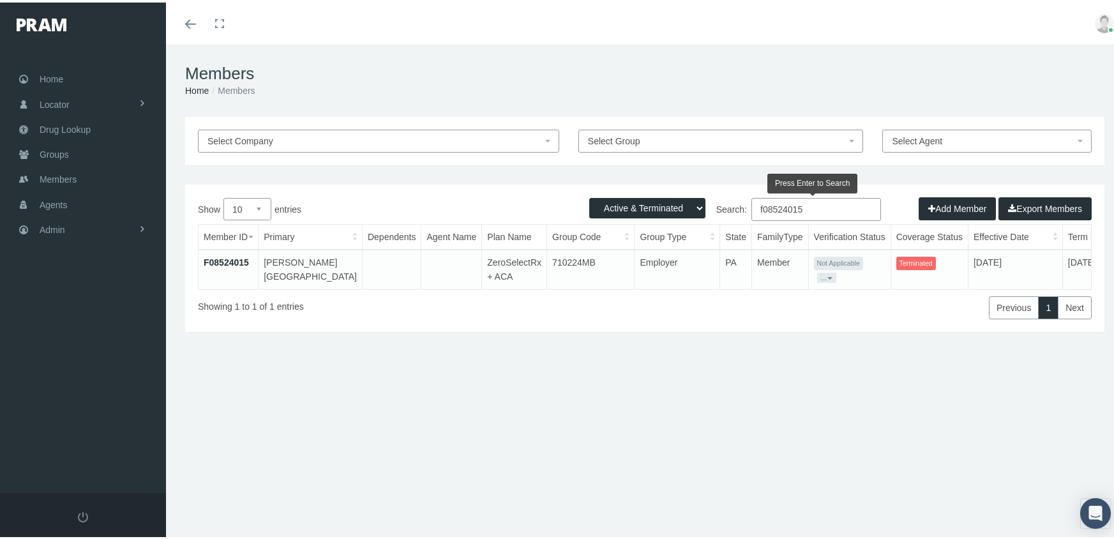
type input "f08524015"
click at [234, 256] on link "F08524015" at bounding box center [226, 260] width 45 height 10
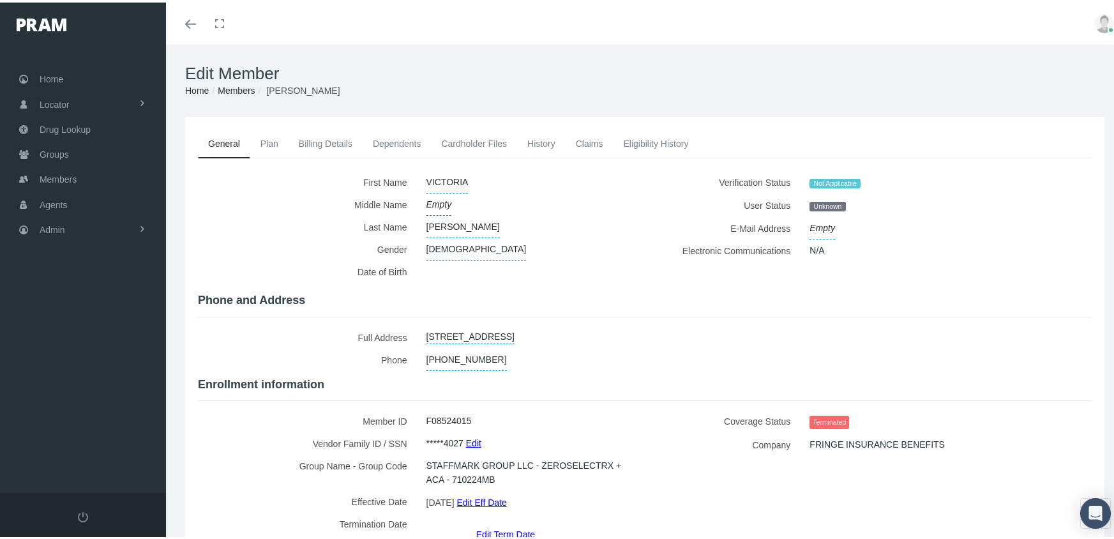
click at [502, 522] on link "Edit Term Date" at bounding box center [505, 531] width 59 height 19
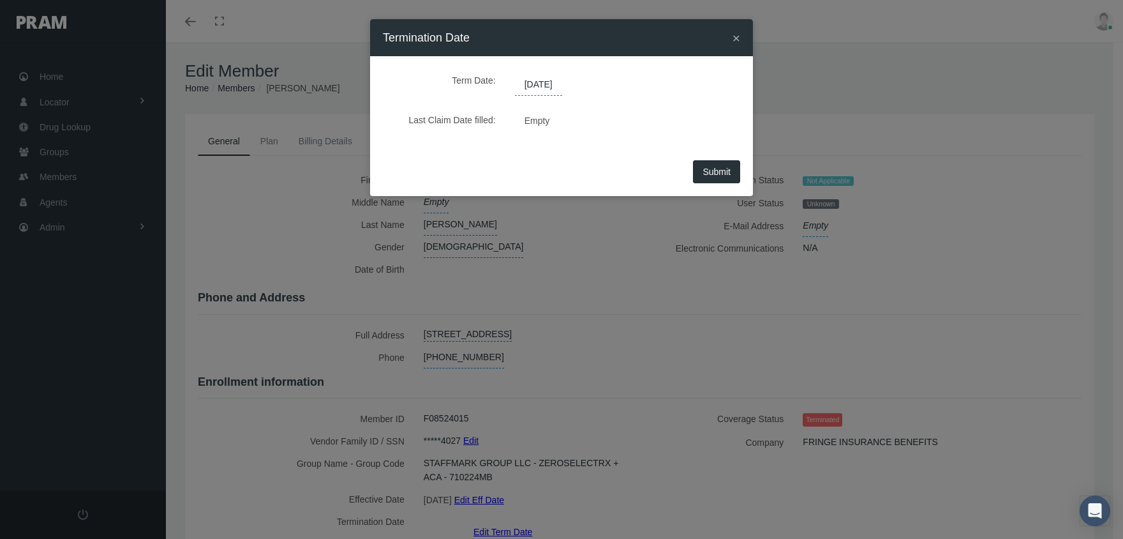
click at [562, 81] on span "[DATE]" at bounding box center [538, 85] width 47 height 22
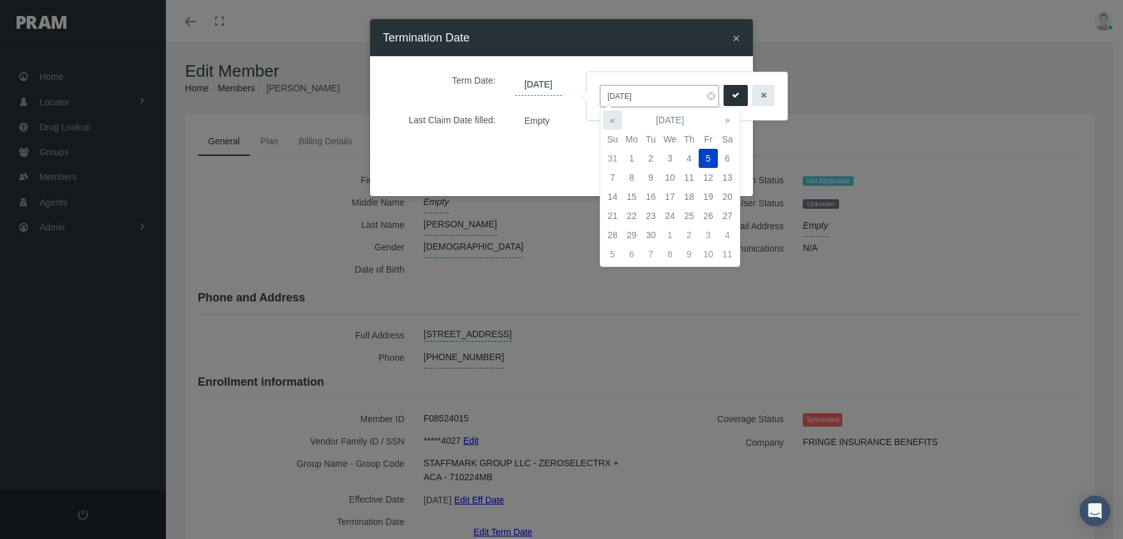
click at [613, 119] on th "«" at bounding box center [612, 119] width 19 height 19
click at [707, 153] on td "4" at bounding box center [708, 158] width 19 height 19
type input "07/04/2025"
click at [731, 93] on button "submit" at bounding box center [736, 95] width 24 height 21
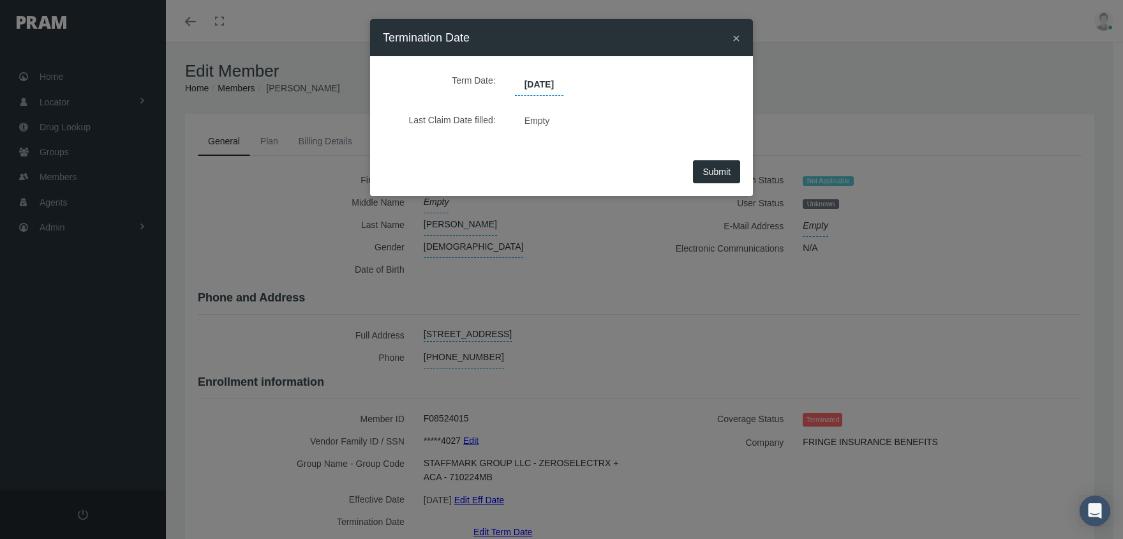
click at [714, 169] on span "Submit" at bounding box center [717, 172] width 28 height 10
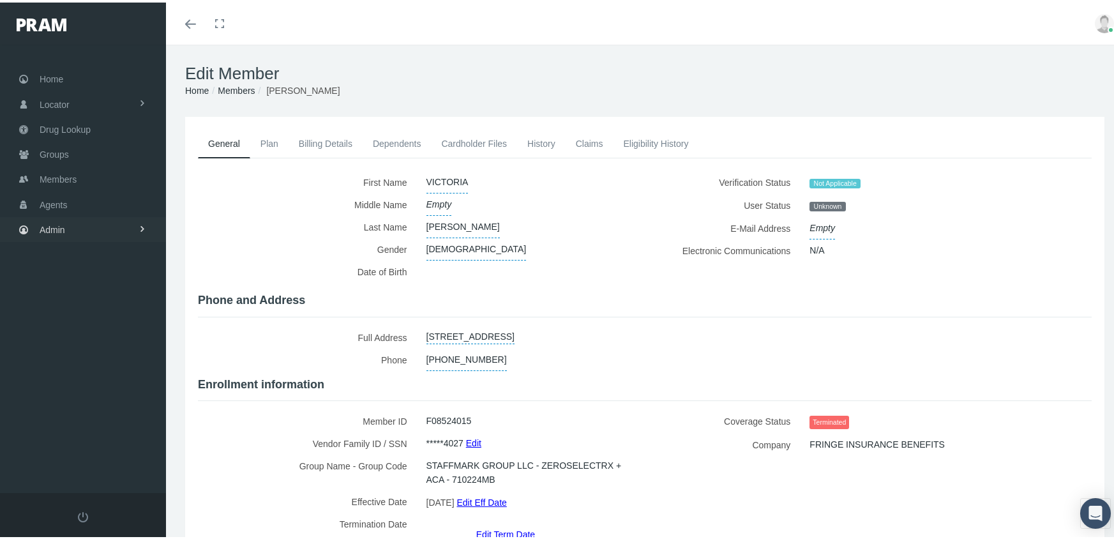
click at [52, 221] on span "Admin" at bounding box center [53, 227] width 26 height 24
click at [75, 292] on span "Claims" at bounding box center [65, 303] width 27 height 22
click at [66, 363] on span "ACA Claims Invoices" at bounding box center [91, 374] width 83 height 22
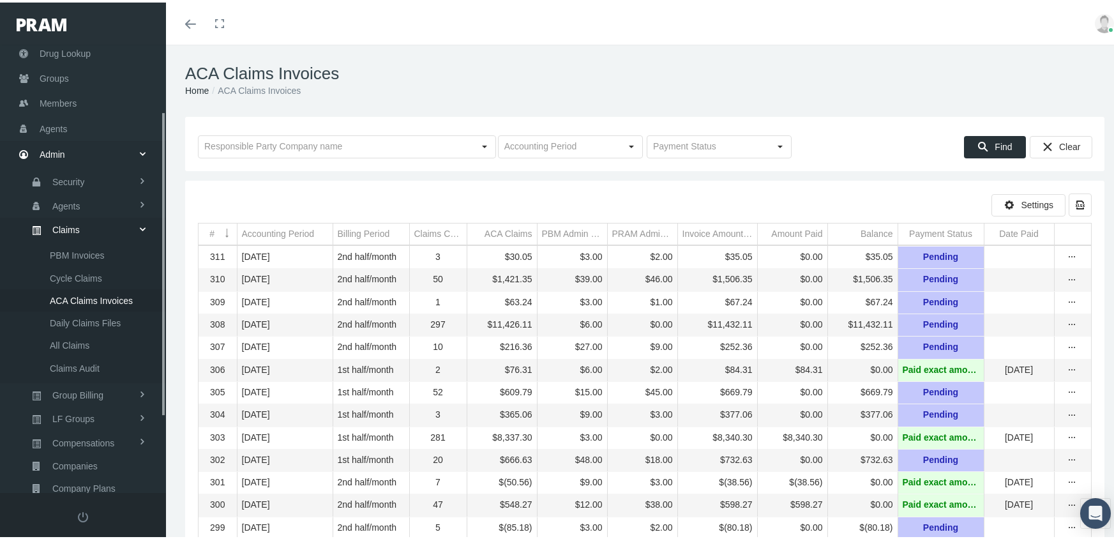
scroll to position [209, 0]
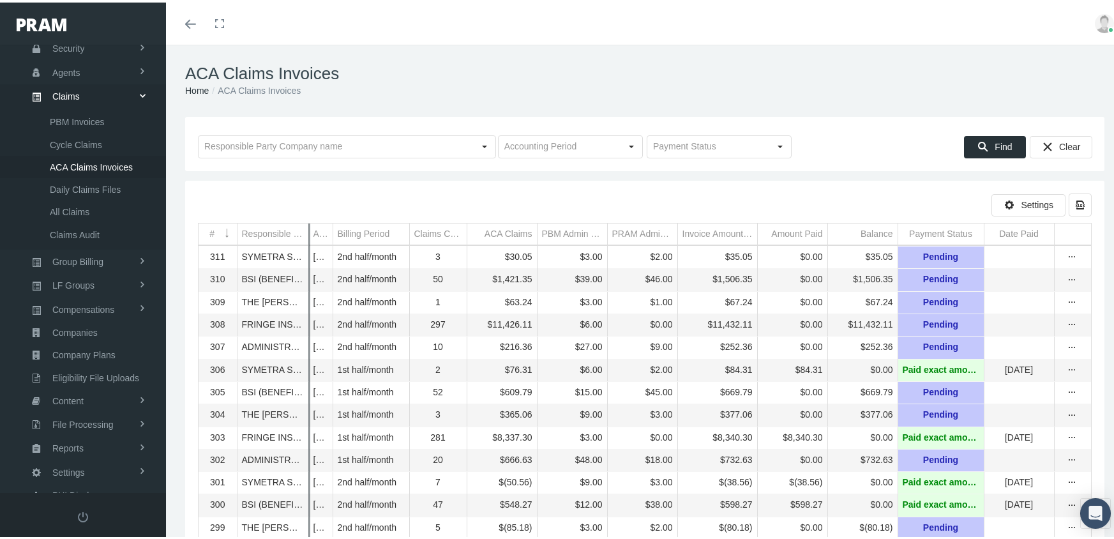
drag, startPoint x: 237, startPoint y: 221, endPoint x: 309, endPoint y: 213, distance: 72.0
click at [1070, 324] on icon "more" at bounding box center [1071, 322] width 11 height 11
click at [991, 370] on div "Invoice" at bounding box center [1018, 370] width 125 height 21
click at [1070, 322] on icon "more" at bounding box center [1071, 322] width 11 height 11
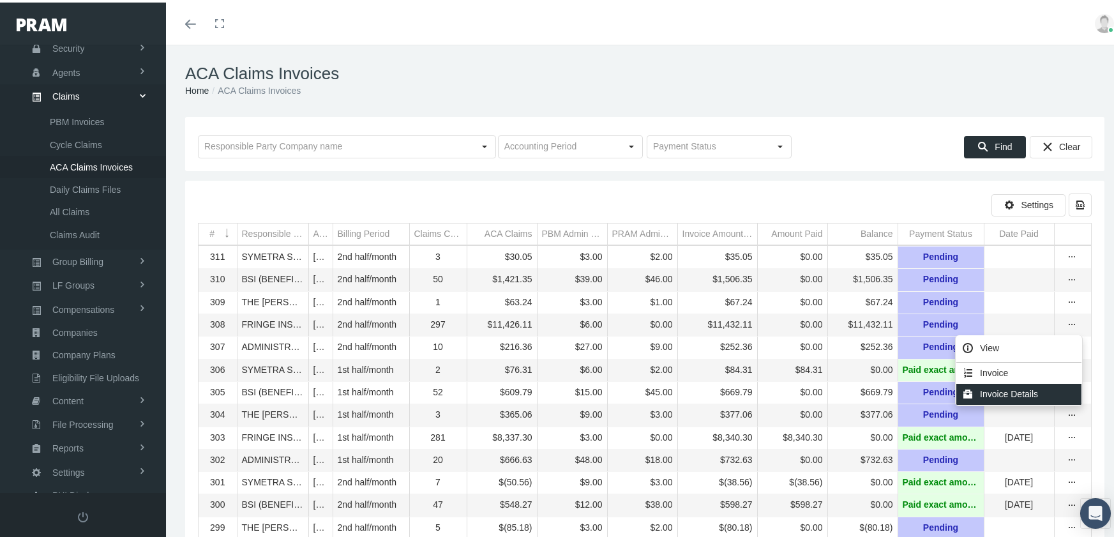
click at [1031, 389] on div "Invoice Details" at bounding box center [1018, 391] width 125 height 21
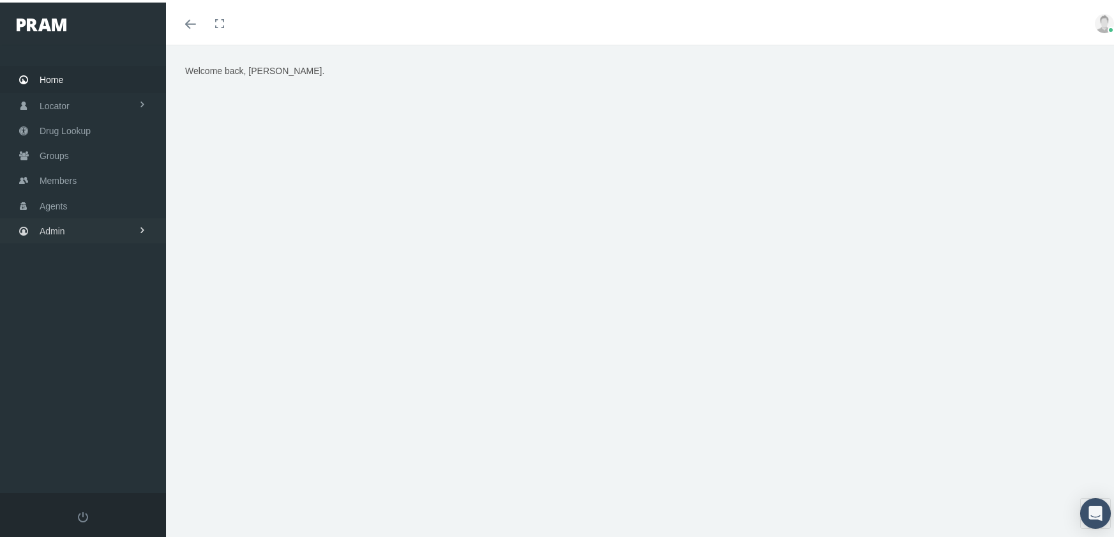
click at [40, 223] on span "Admin" at bounding box center [53, 228] width 26 height 24
click at [80, 433] on span "Eligibility File Uploads" at bounding box center [95, 444] width 87 height 22
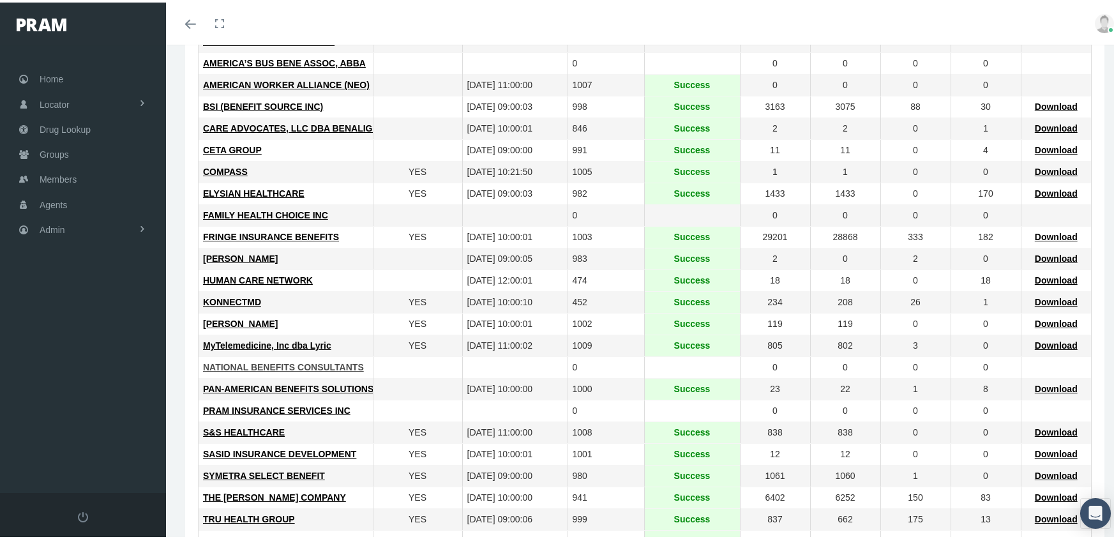
scroll to position [255, 0]
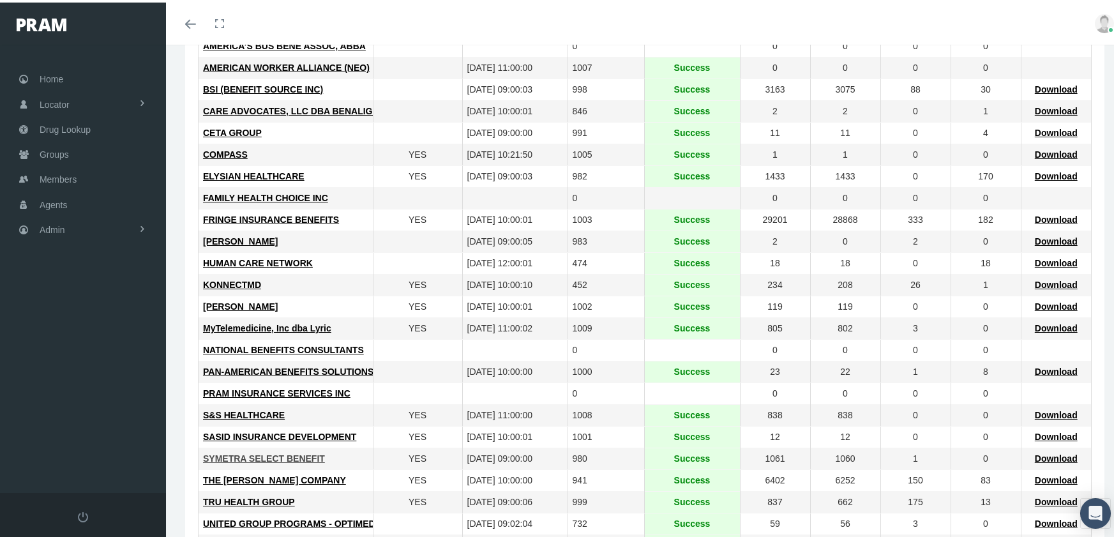
click at [288, 454] on span "SYMETRA SELECT BENEFIT" at bounding box center [264, 456] width 122 height 10
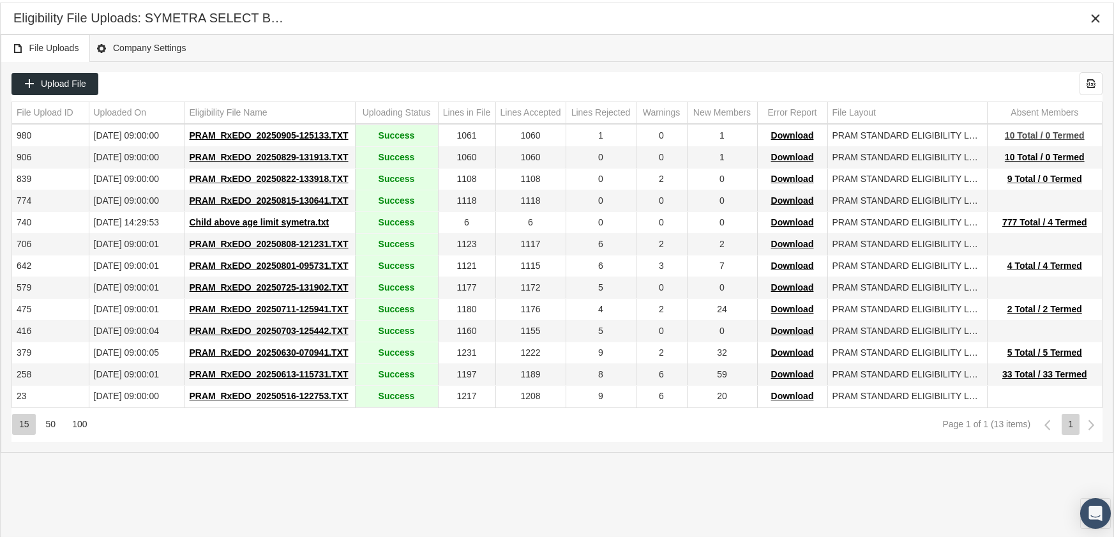
click at [1028, 129] on span "10 Total / 0 Termed" at bounding box center [1045, 133] width 80 height 10
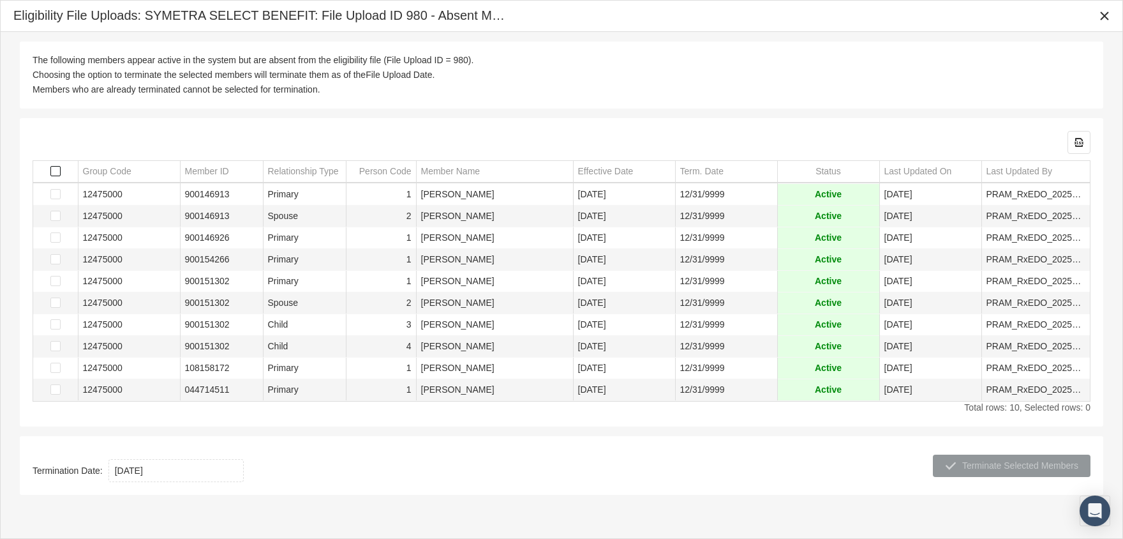
click at [52, 168] on span "Select all" at bounding box center [55, 171] width 10 height 10
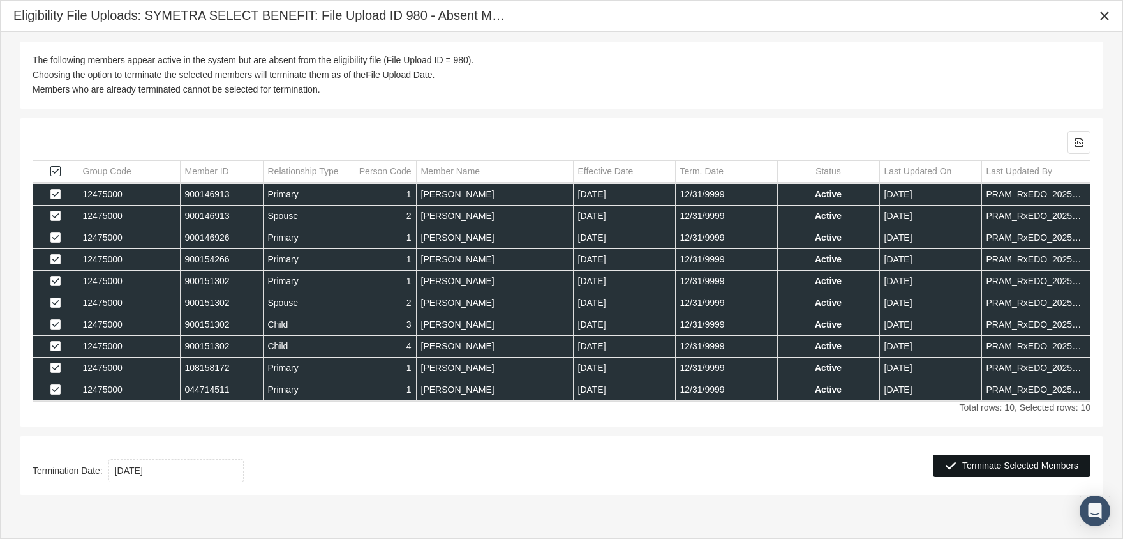
click at [983, 463] on span "Terminate Selected Members" at bounding box center [1020, 465] width 116 height 10
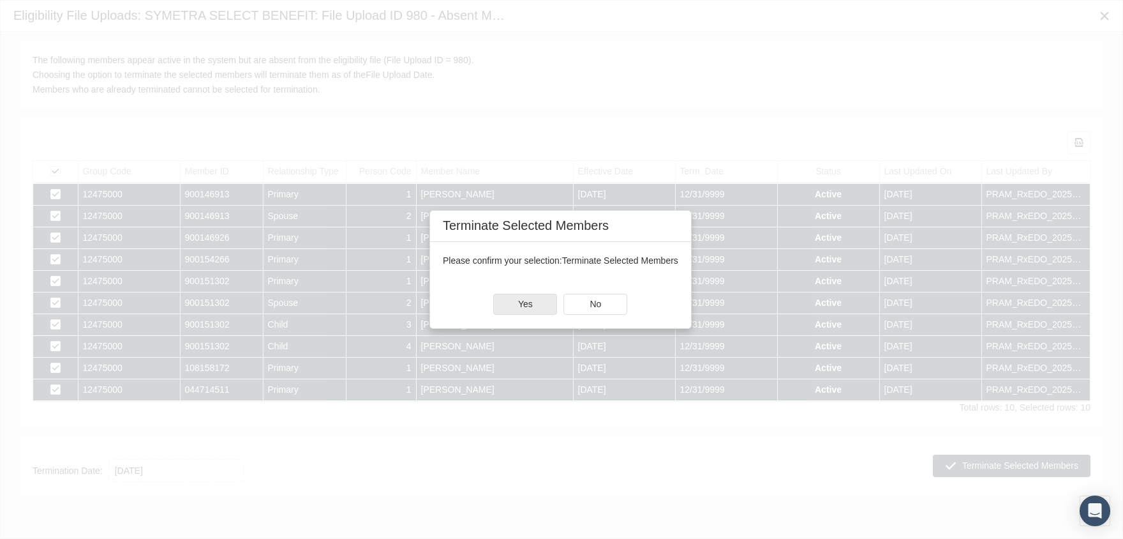
click at [545, 301] on div "Yes" at bounding box center [525, 304] width 63 height 20
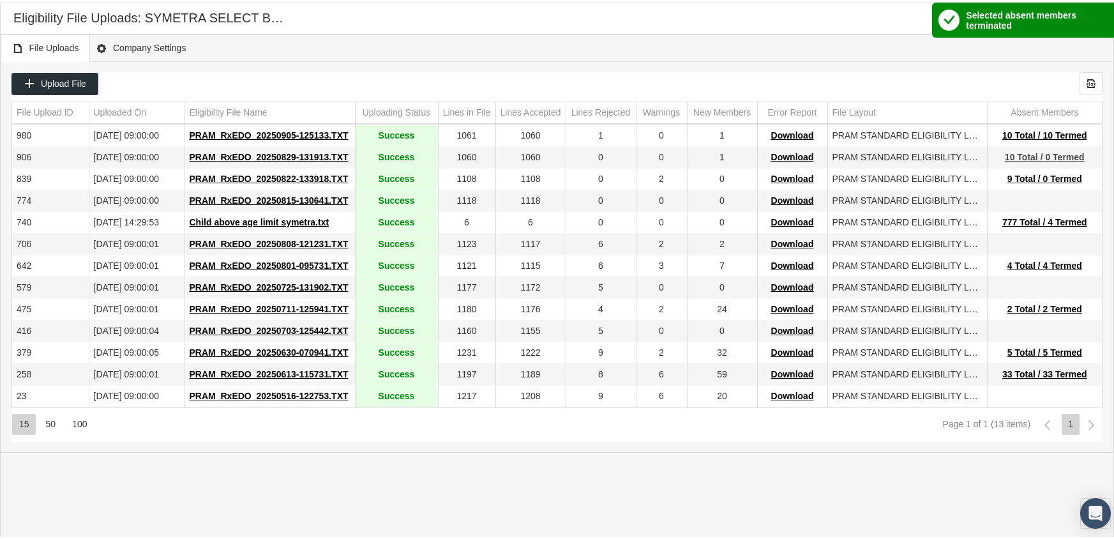
click at [1047, 153] on span "10 Total / 0 Termed" at bounding box center [1045, 154] width 80 height 10
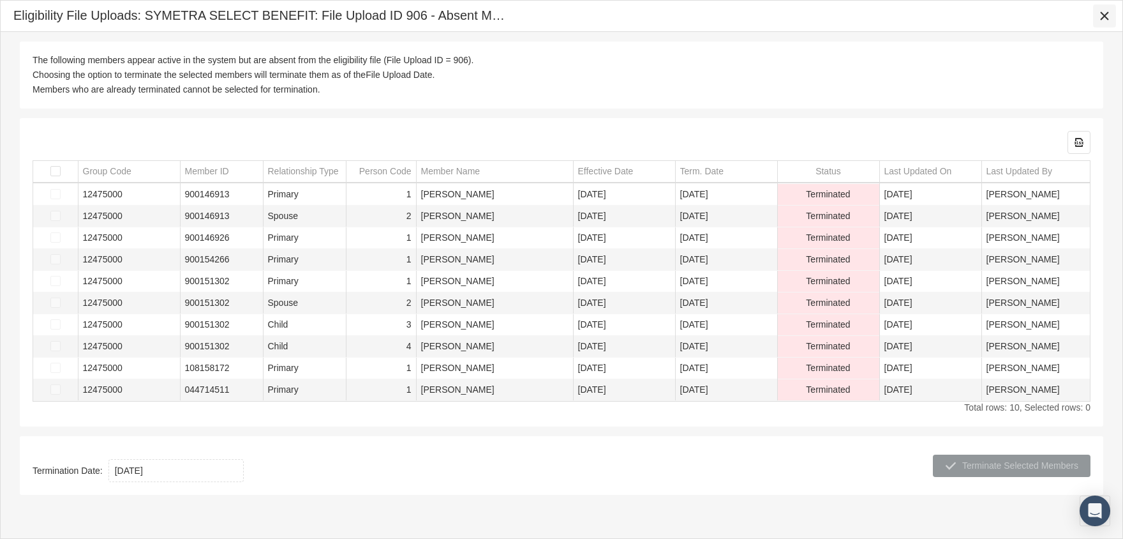
click at [1102, 15] on icon "Close" at bounding box center [1104, 15] width 11 height 11
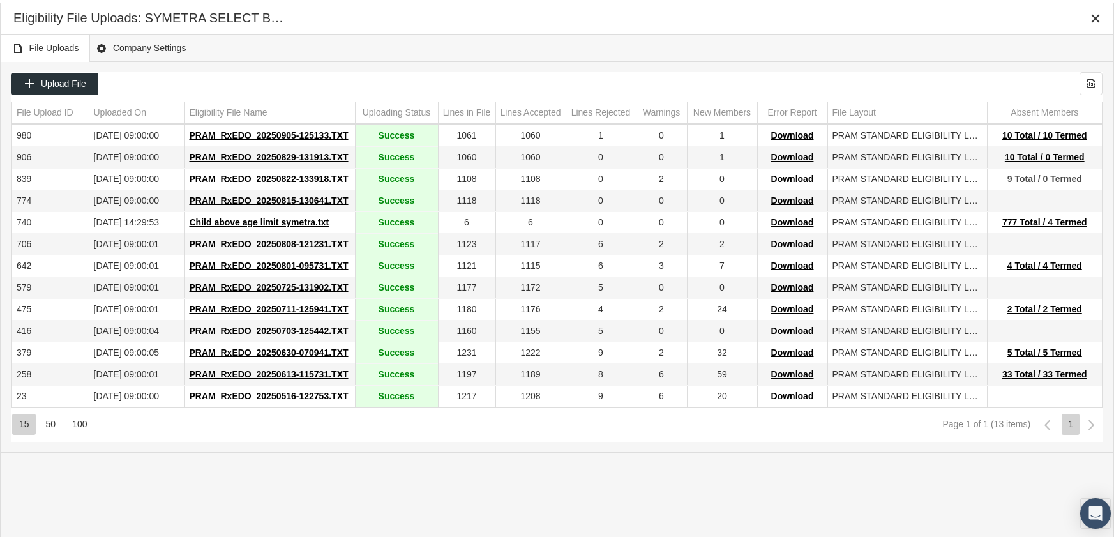
click at [1031, 174] on span "9 Total / 0 Termed" at bounding box center [1044, 176] width 75 height 10
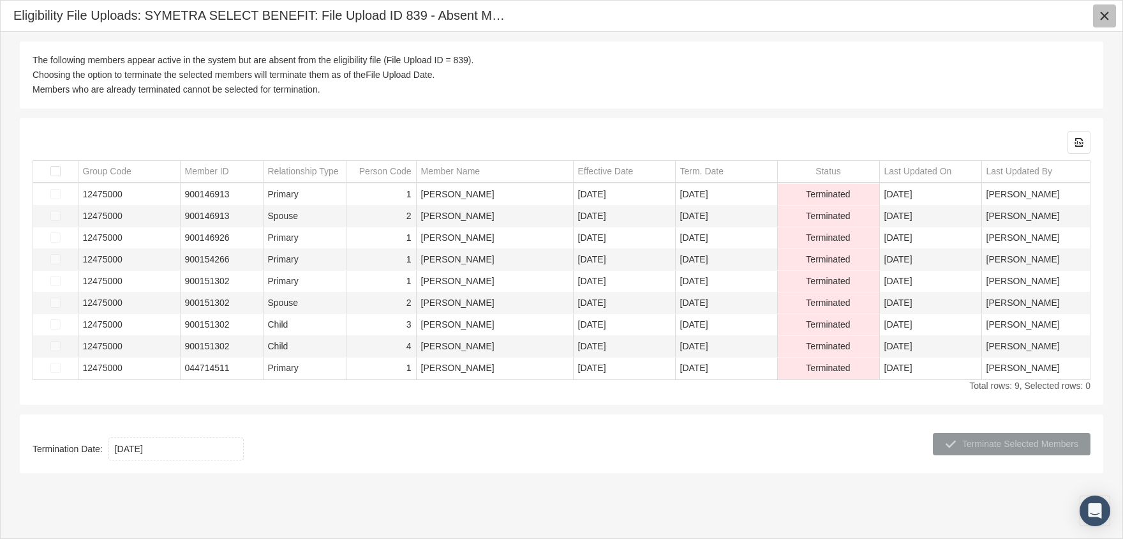
click at [1104, 18] on icon "Close" at bounding box center [1104, 15] width 11 height 11
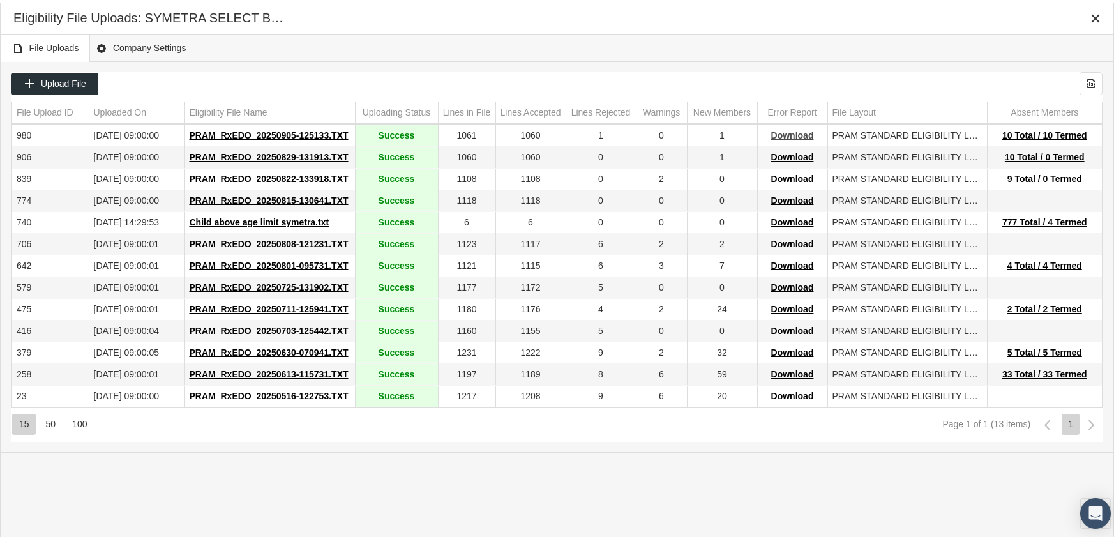
click at [796, 128] on span "Download" at bounding box center [792, 133] width 43 height 10
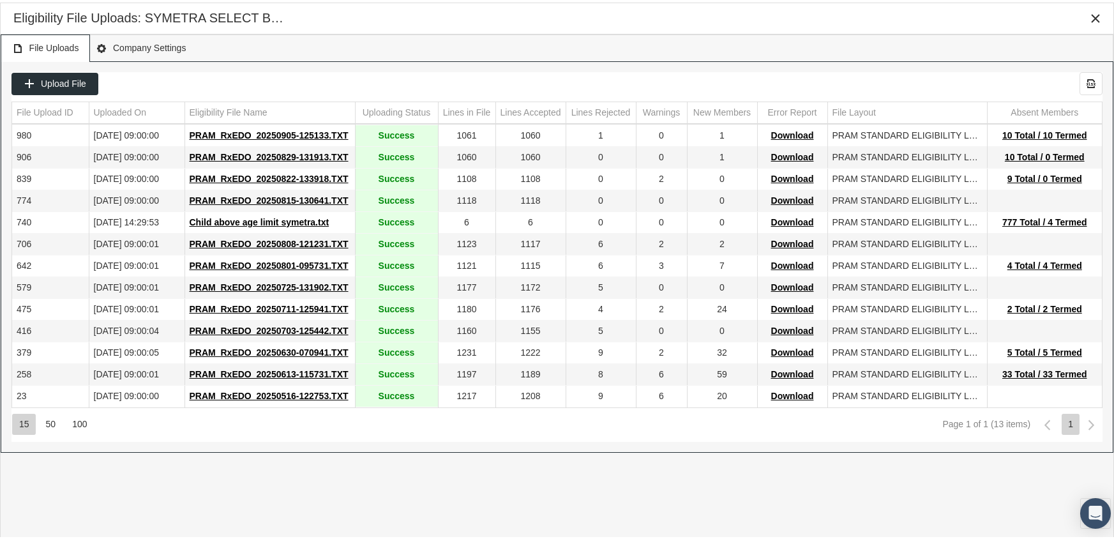
click at [750, 46] on div "File Uploads Company Settings" at bounding box center [557, 45] width 1112 height 27
click at [1093, 15] on icon "Close" at bounding box center [1094, 15] width 11 height 11
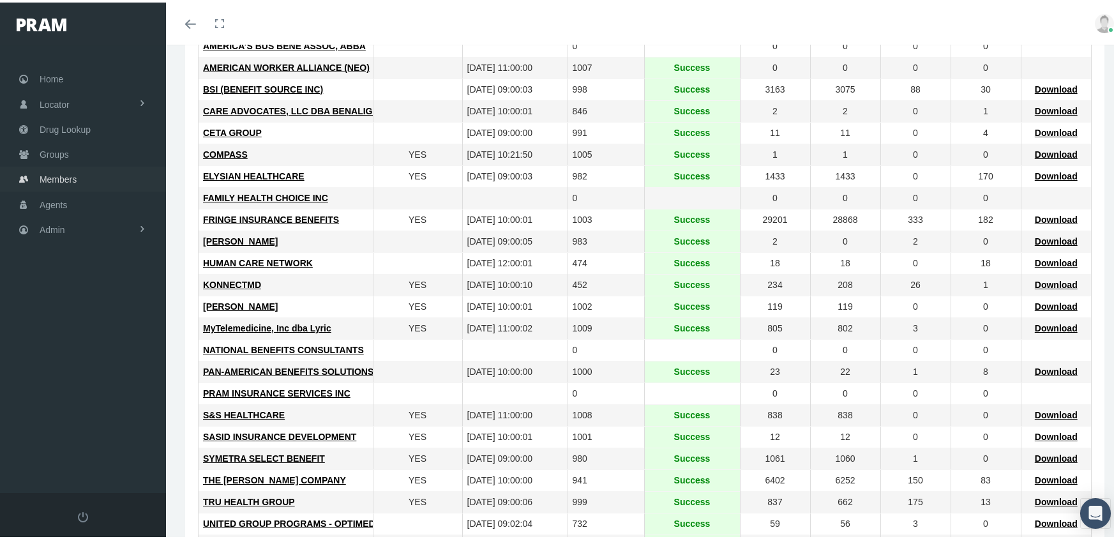
click at [58, 171] on span "Members" at bounding box center [58, 177] width 37 height 24
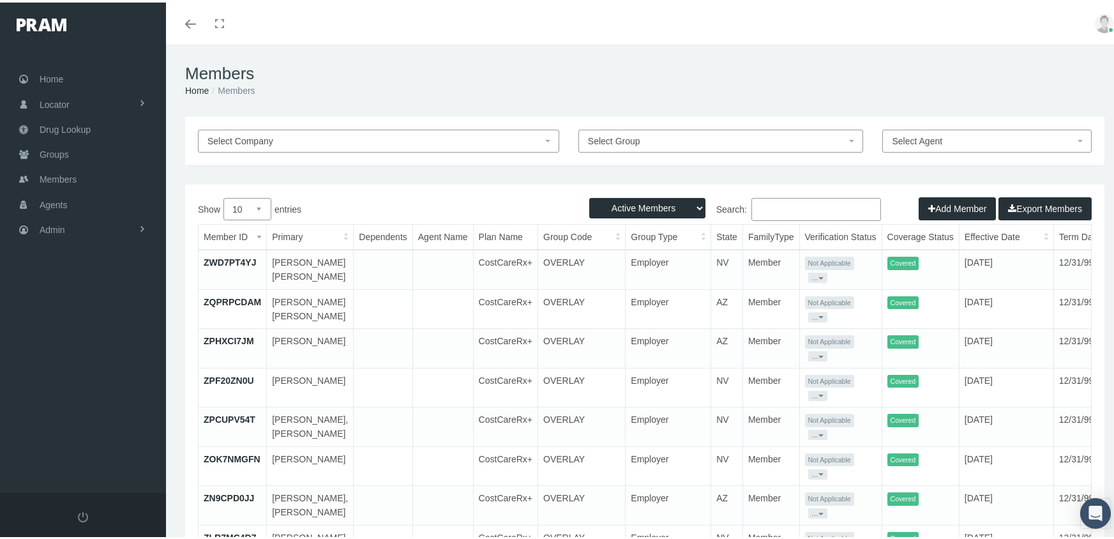
click at [645, 204] on select "Active Members Terminated Members Active & Terminated" at bounding box center [647, 205] width 116 height 20
select select "3"
click at [589, 195] on select "Active Members Terminated Members Active & Terminated" at bounding box center [647, 205] width 116 height 20
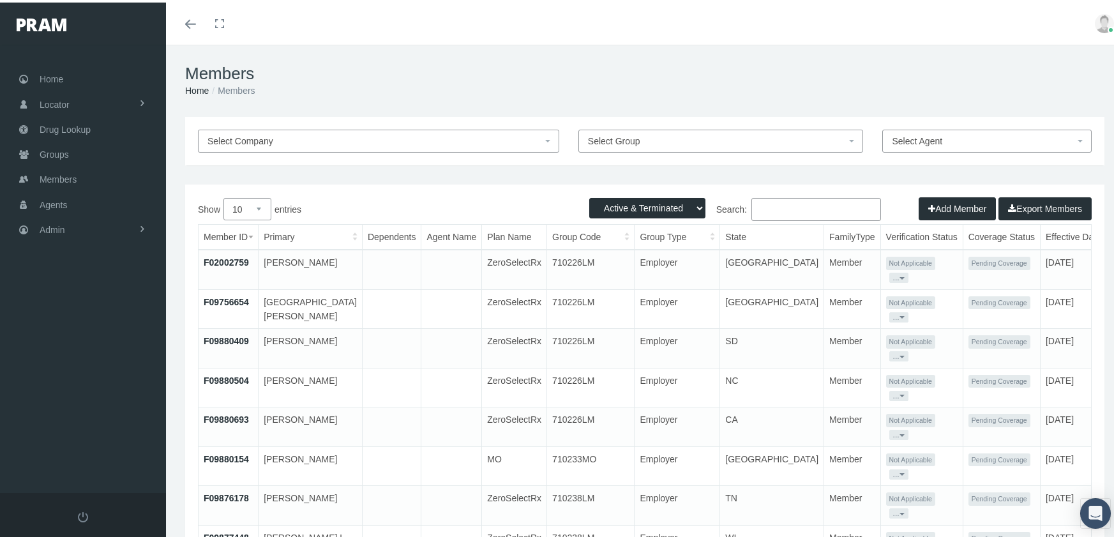
click at [794, 206] on input "Search:" at bounding box center [816, 206] width 130 height 23
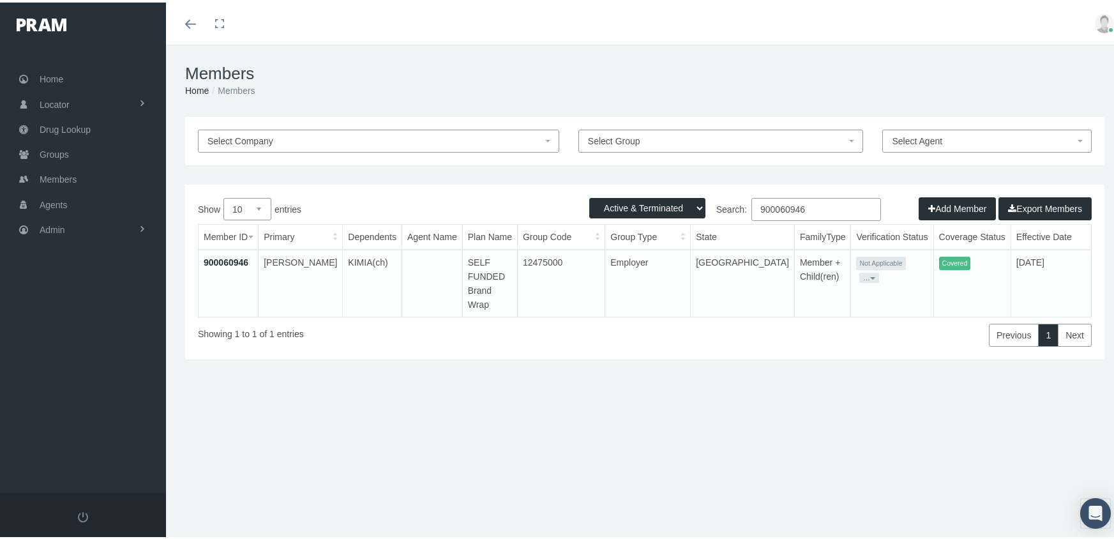
type input "900060946"
click at [230, 257] on link "900060946" at bounding box center [226, 260] width 45 height 10
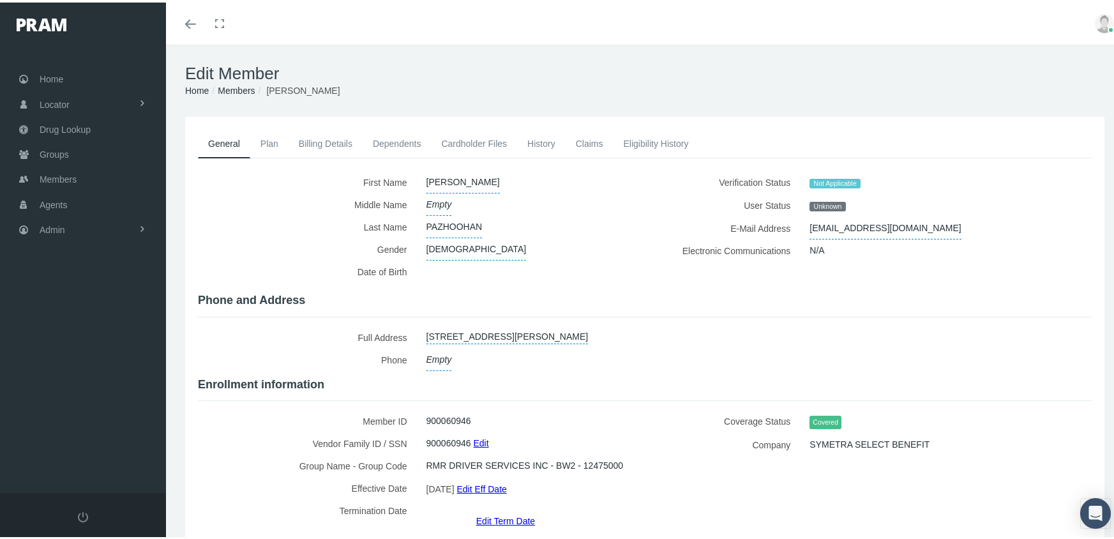
click at [398, 144] on link "Dependents" at bounding box center [397, 141] width 69 height 28
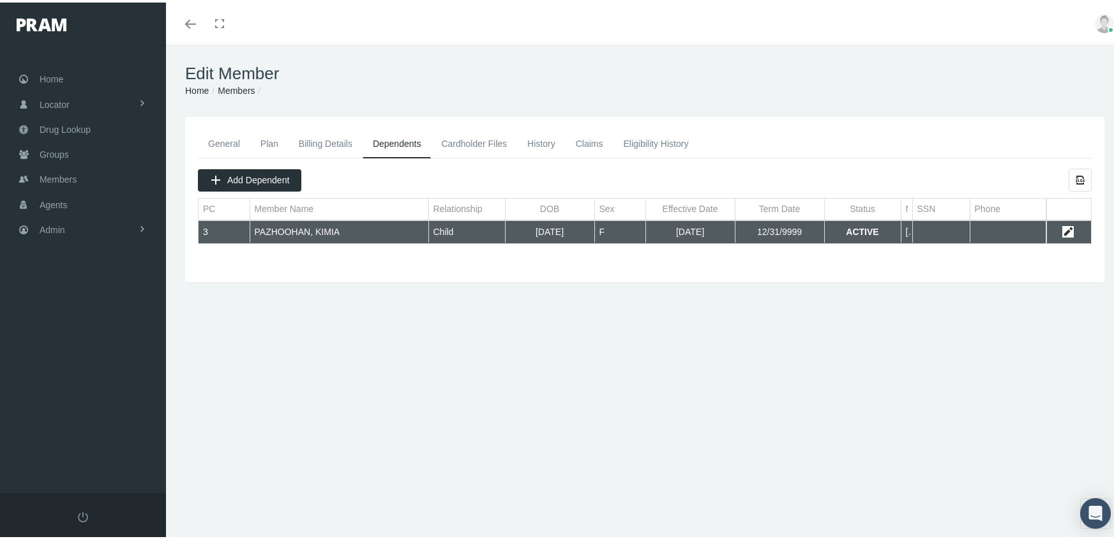
click at [1062, 227] on link "Data grid" at bounding box center [1067, 228] width 11 height 11
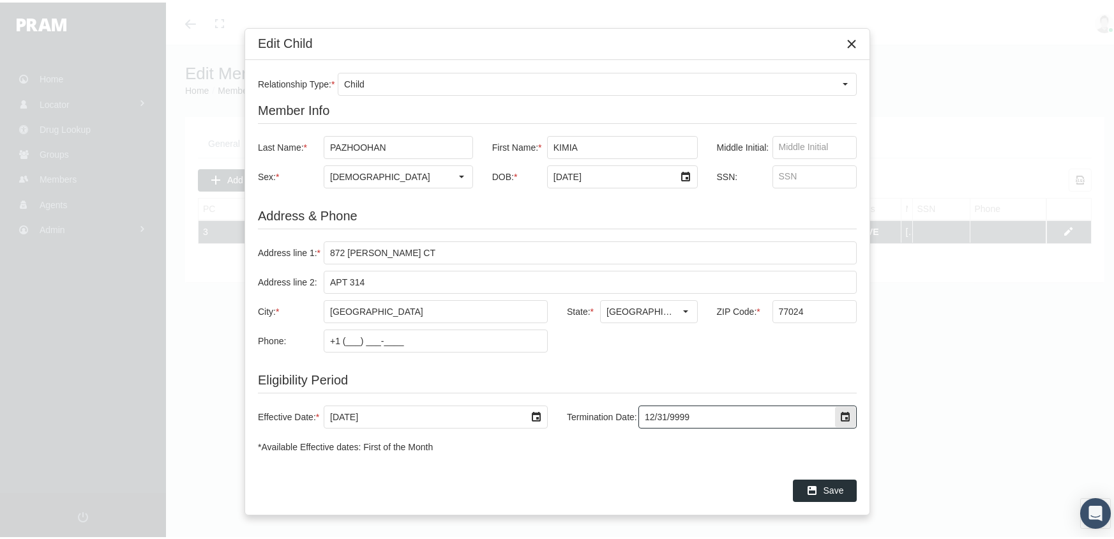
drag, startPoint x: 708, startPoint y: 417, endPoint x: 451, endPoint y: 454, distance: 259.8
click at [451, 454] on div "Relationship Type: * Child Member Info Last Name: * PAZHOOHAN First Name: * KIM…" at bounding box center [557, 260] width 624 height 406
type input "[DATE]"
click at [830, 485] on span "Save" at bounding box center [833, 487] width 20 height 10
